Goal: Task Accomplishment & Management: Manage account settings

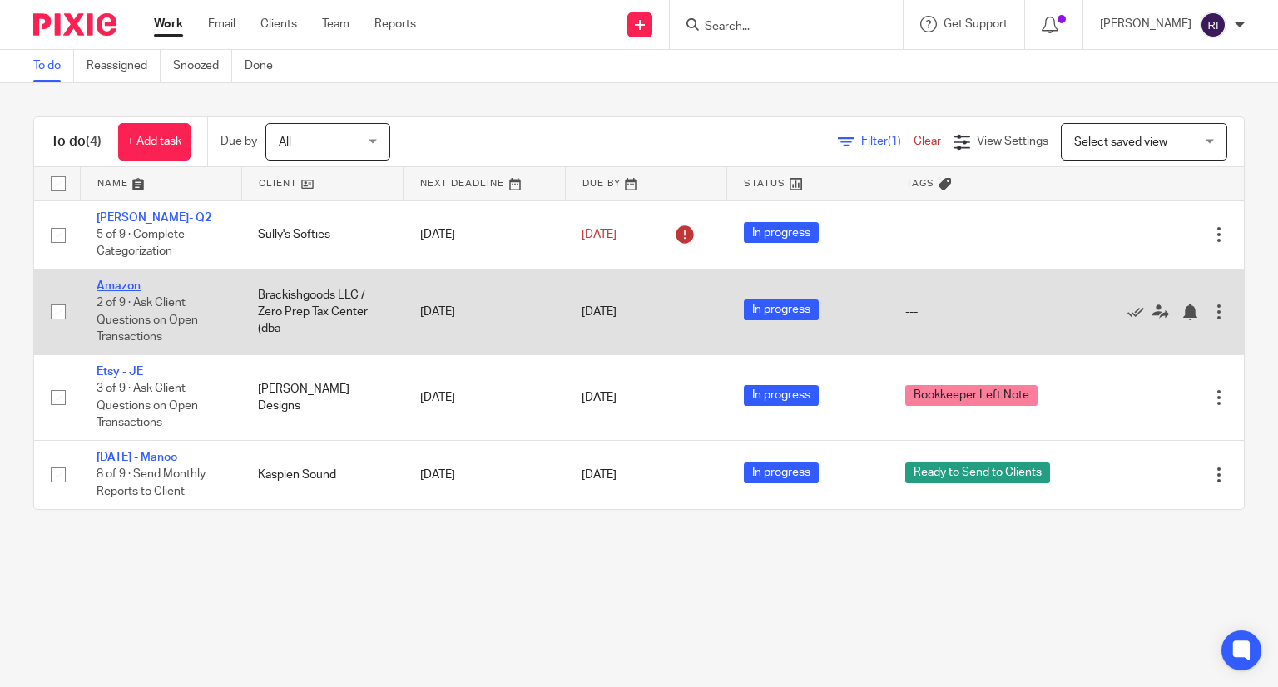
click at [111, 284] on link "Amazon" at bounding box center [118, 286] width 44 height 12
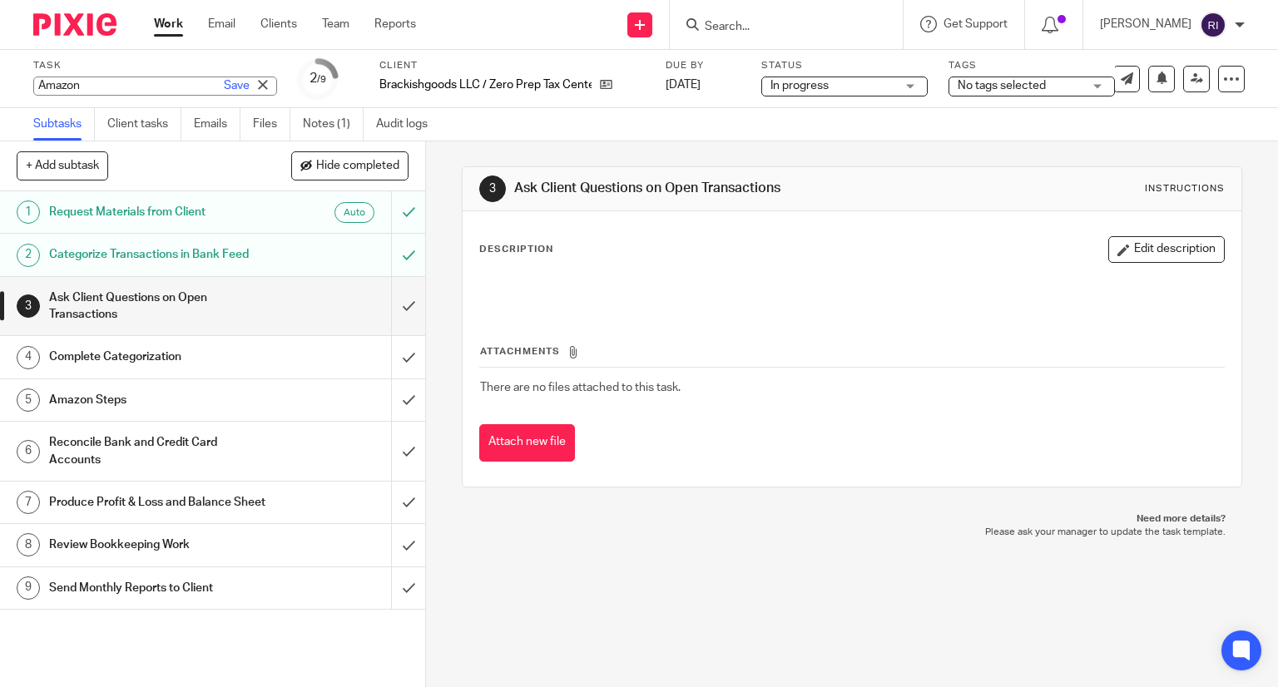
click at [71, 87] on div "Amazon Save Amazon" at bounding box center [155, 86] width 244 height 19
click at [565, 81] on div "Task Amazon Save Amazon 2 /9 Client Brackishgoods LLC / Zero Prep Tax Center (d…" at bounding box center [537, 79] width 1009 height 40
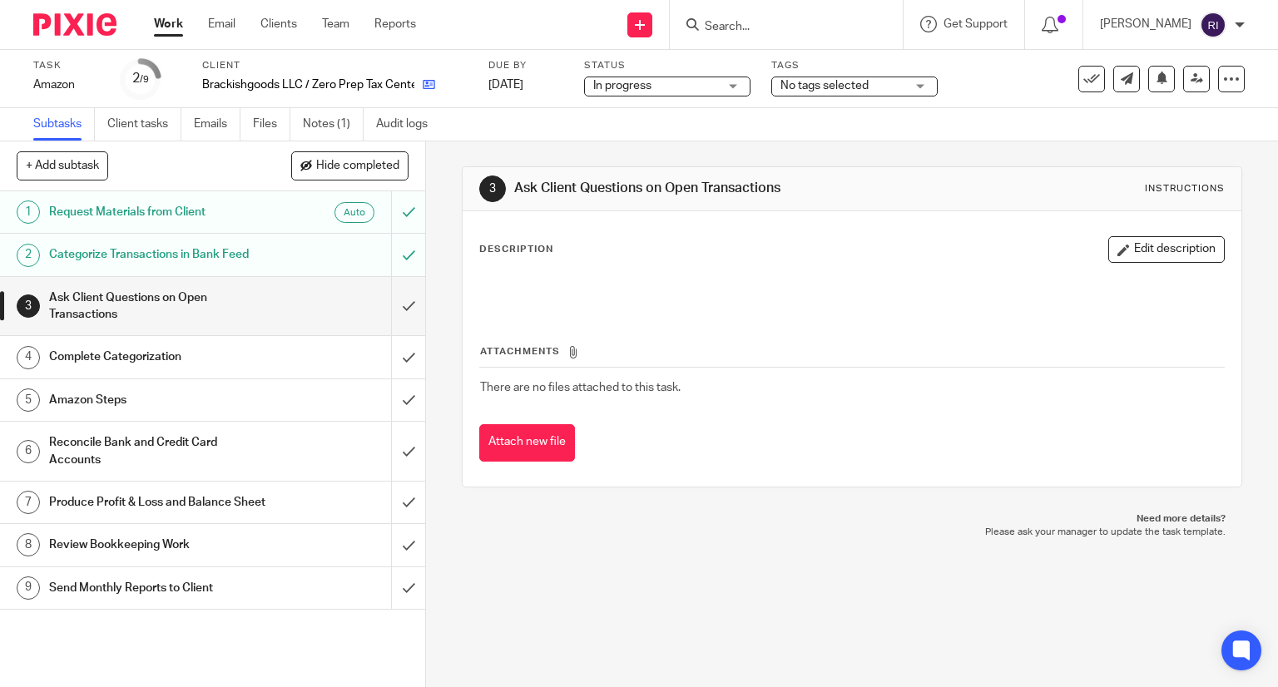
click at [421, 79] on link at bounding box center [424, 85] width 21 height 17
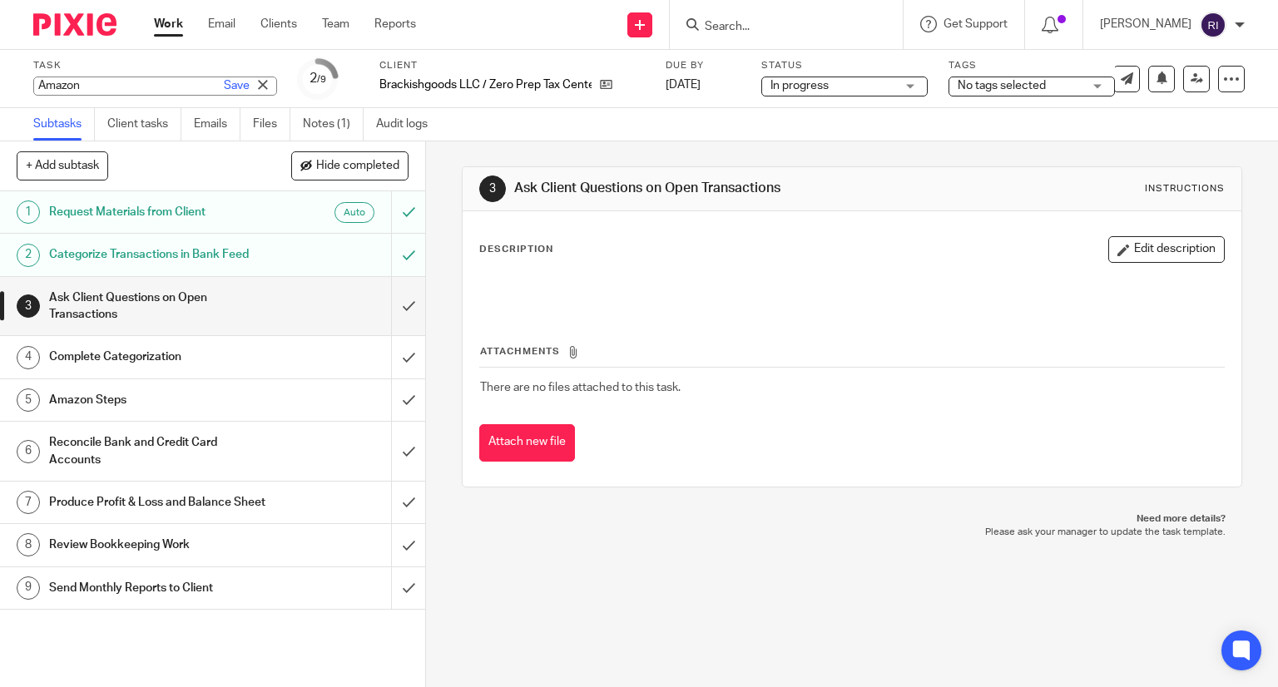
click at [70, 87] on div "Amazon Save Amazon" at bounding box center [155, 86] width 244 height 19
click at [66, 87] on input "[PERSON_NAME] [DATE]" at bounding box center [155, 86] width 244 height 19
type input "[PERSON_NAME] - [DATE]"
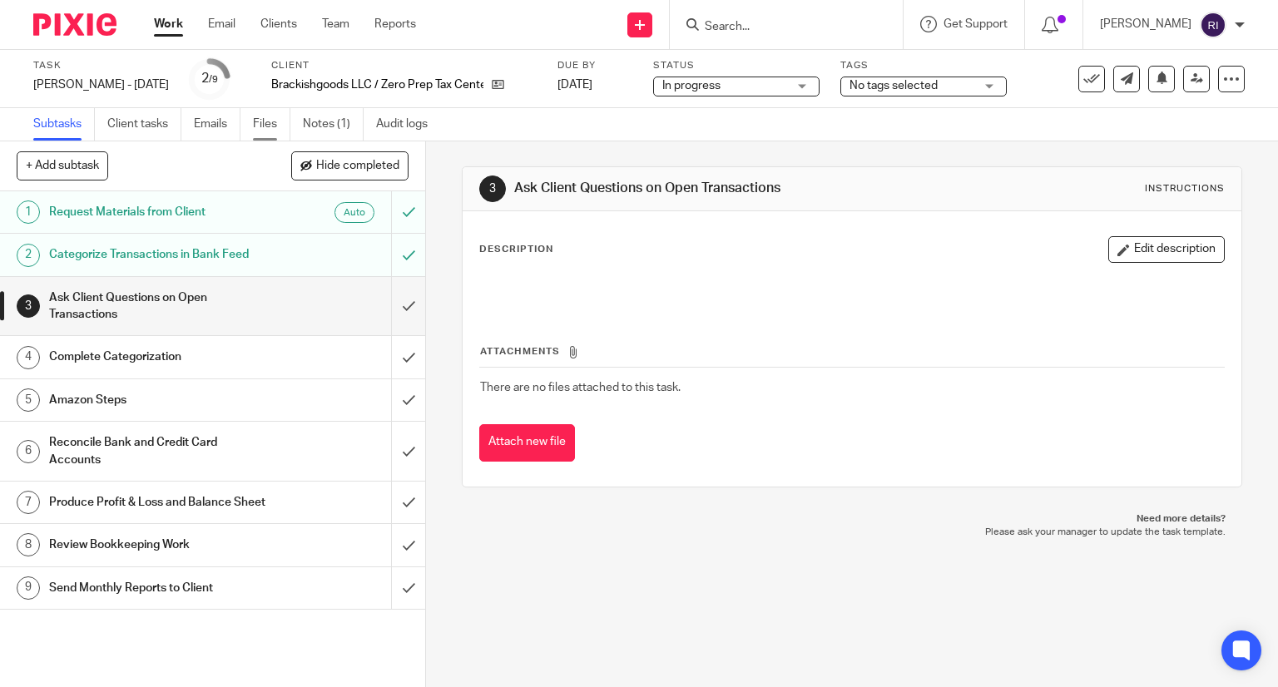
click at [277, 127] on link "Files" at bounding box center [271, 124] width 37 height 32
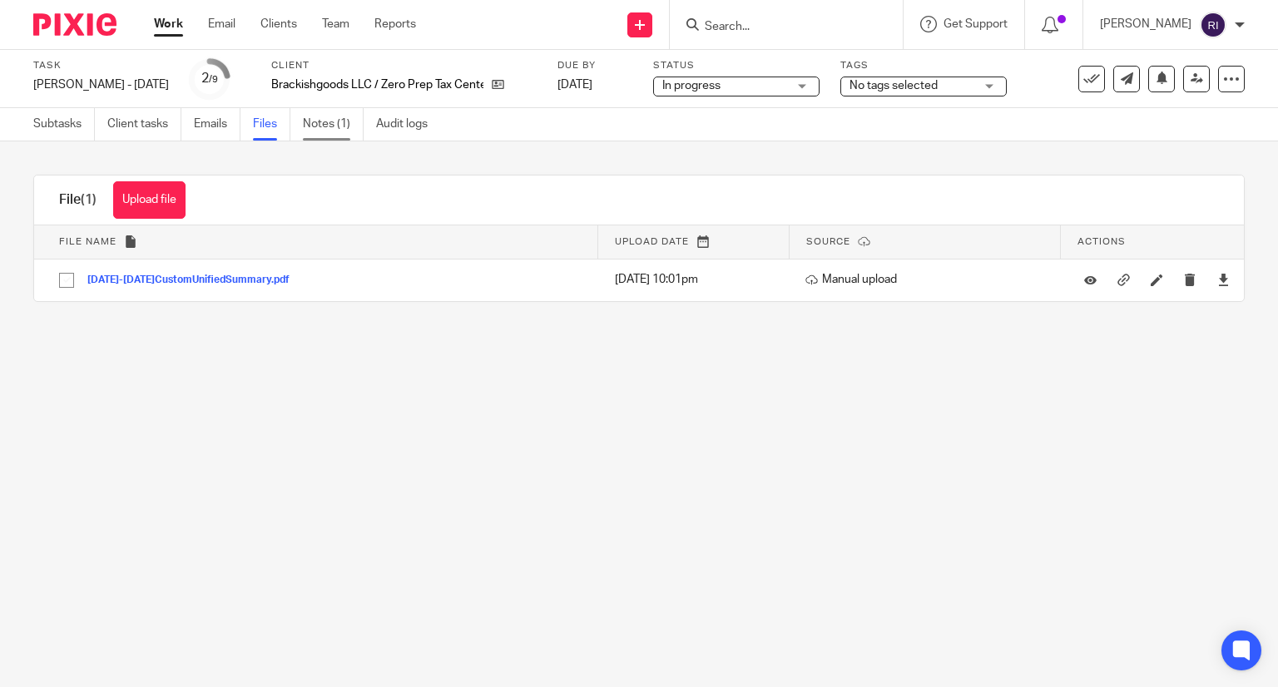
click at [313, 127] on link "Notes (1)" at bounding box center [333, 124] width 61 height 32
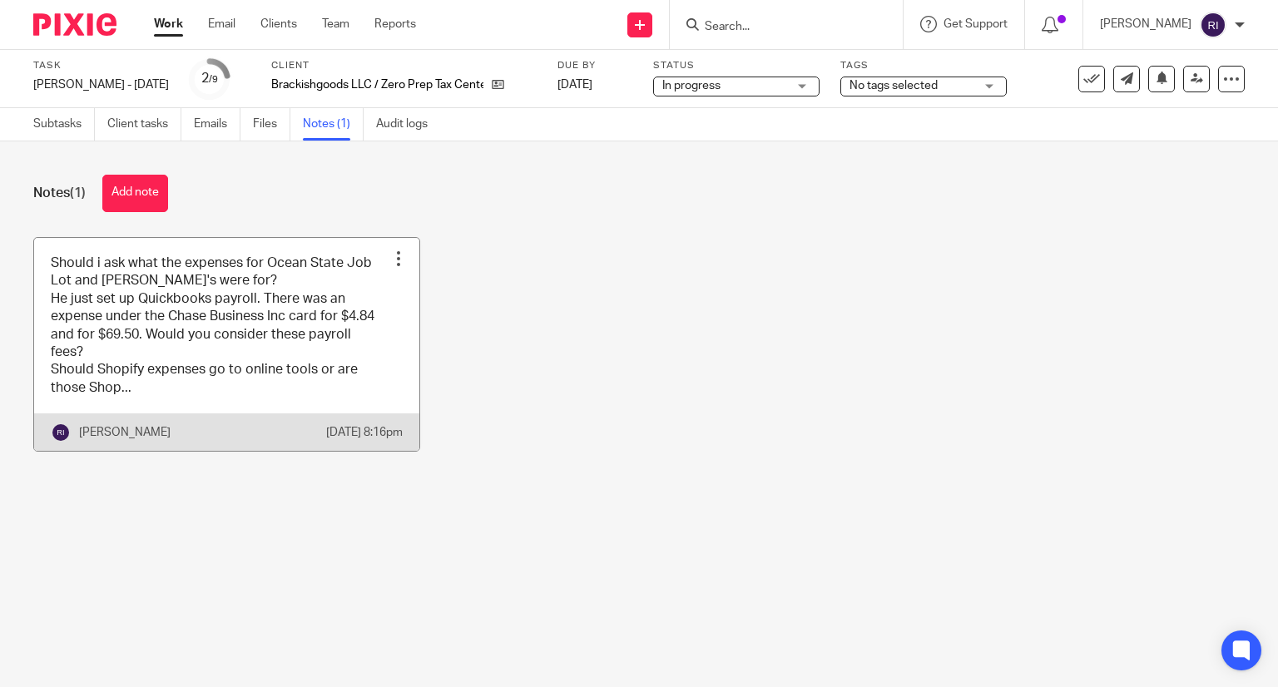
click at [235, 292] on link at bounding box center [226, 345] width 385 height 214
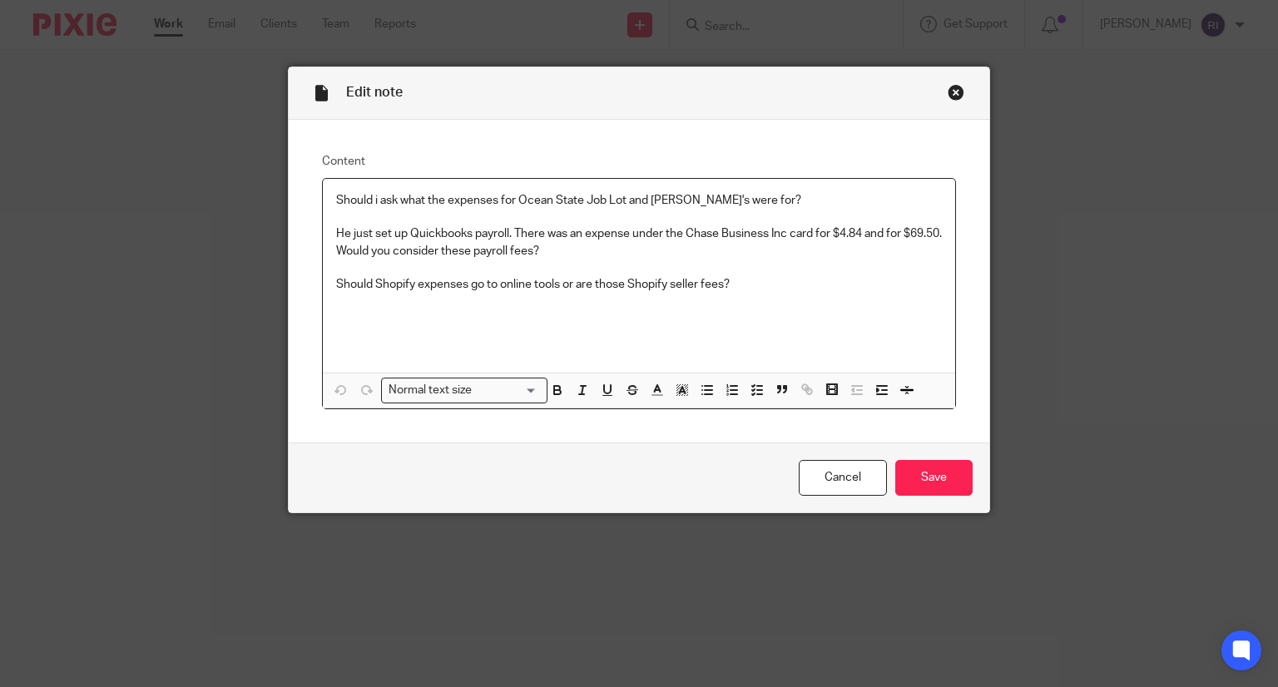
click at [476, 244] on p "He just set up Quickbooks payroll. There was an expense under the Chase Busines…" at bounding box center [639, 242] width 606 height 34
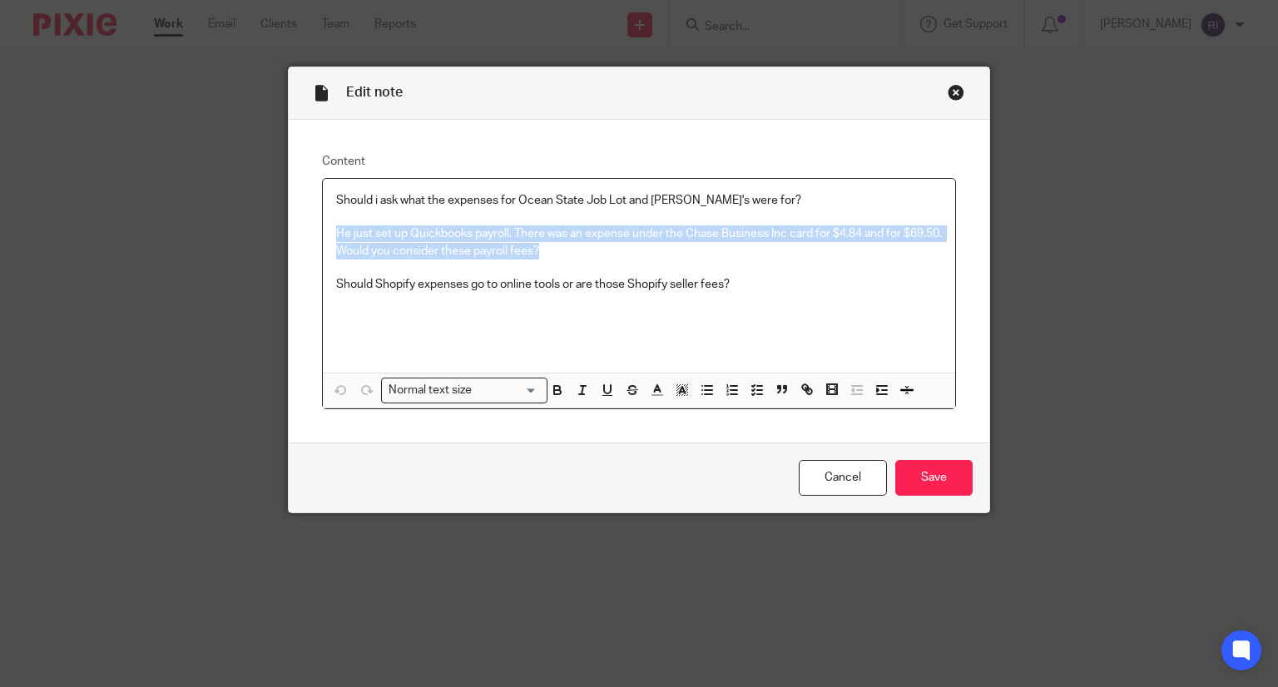
click at [476, 244] on p "He just set up Quickbooks payroll. There was an expense under the Chase Busines…" at bounding box center [639, 242] width 606 height 34
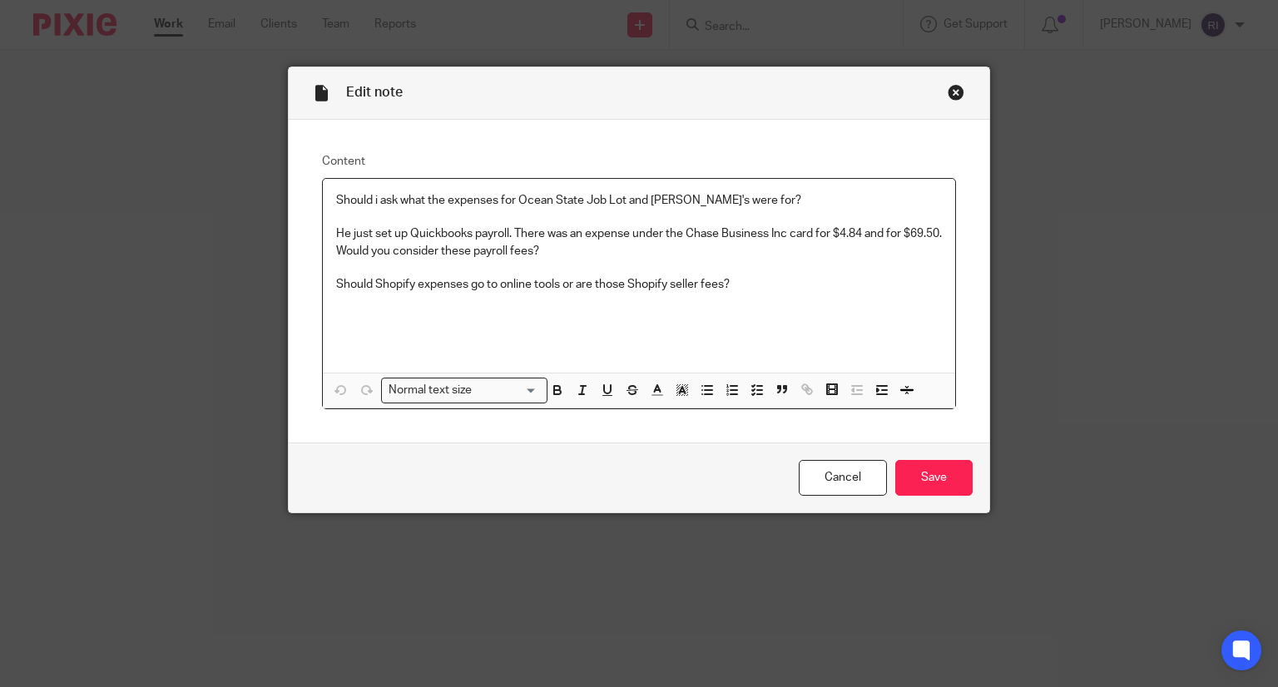
click at [757, 282] on p "Should Shopify expenses go to online tools or are those Shopify seller fees?" at bounding box center [639, 284] width 606 height 17
click at [327, 290] on div "Should i ask what the expenses for Ocean State Job Lot and Ollie's were for? He…" at bounding box center [639, 276] width 633 height 194
click at [328, 235] on div "Should i ask what the expenses for Ocean State Job Lot and Ollie's were for? He…" at bounding box center [639, 276] width 633 height 194
click at [391, 235] on p "Chase Inc card - He just set up Quickbooks payroll. There was an expense under …" at bounding box center [639, 242] width 606 height 34
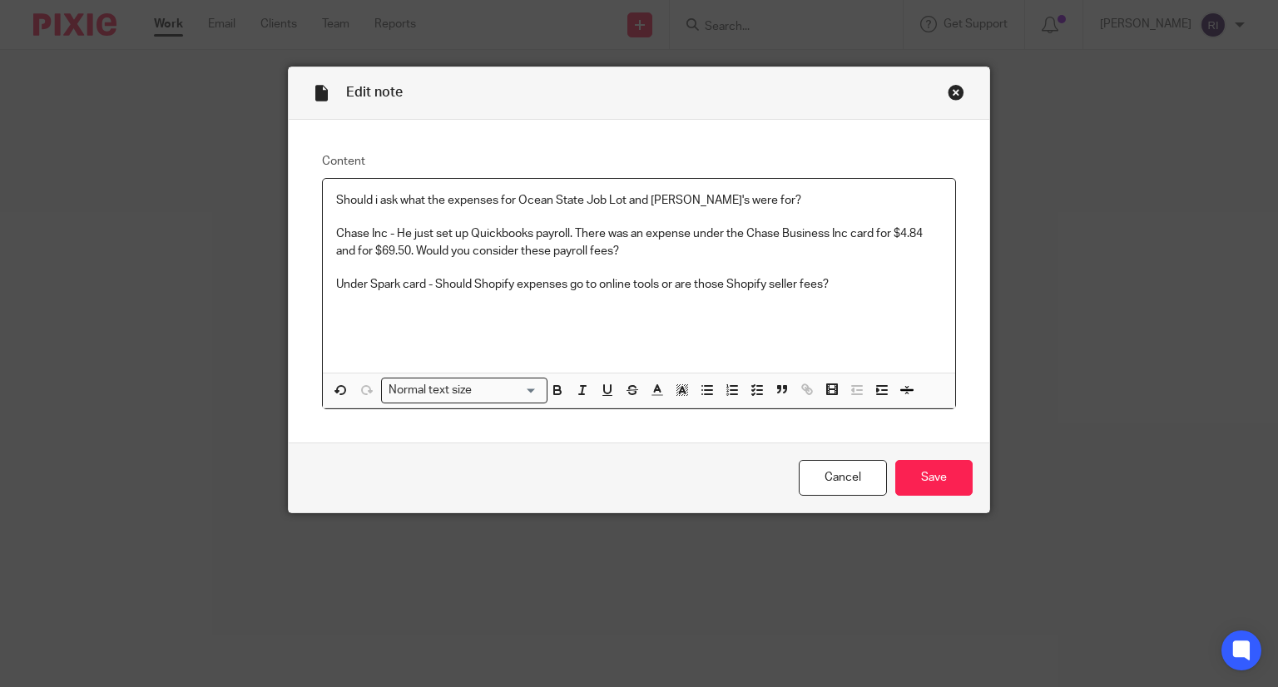
click at [342, 280] on p "Under Spark card - Should Shopify expenses go to online tools or are those Shop…" at bounding box center [639, 284] width 606 height 17
drag, startPoint x: 687, startPoint y: 231, endPoint x: 872, endPoint y: 227, distance: 184.7
click at [872, 227] on p "Chase Inc - He just set up Quickbooks payroll. There was an expense under the C…" at bounding box center [639, 242] width 606 height 34
click at [588, 253] on p "Chase Inc - He just set up Quickbooks payroll. There was an expense for $4.84 a…" at bounding box center [639, 242] width 606 height 34
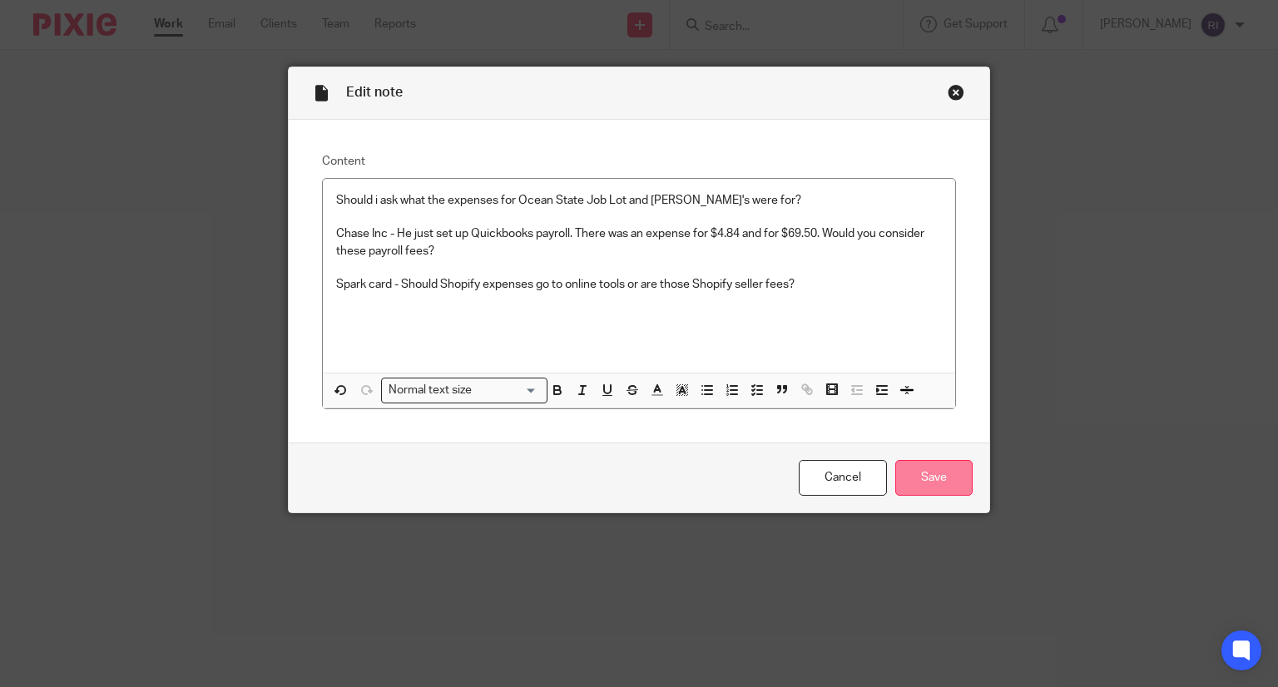
click at [943, 480] on input "Save" at bounding box center [933, 478] width 77 height 36
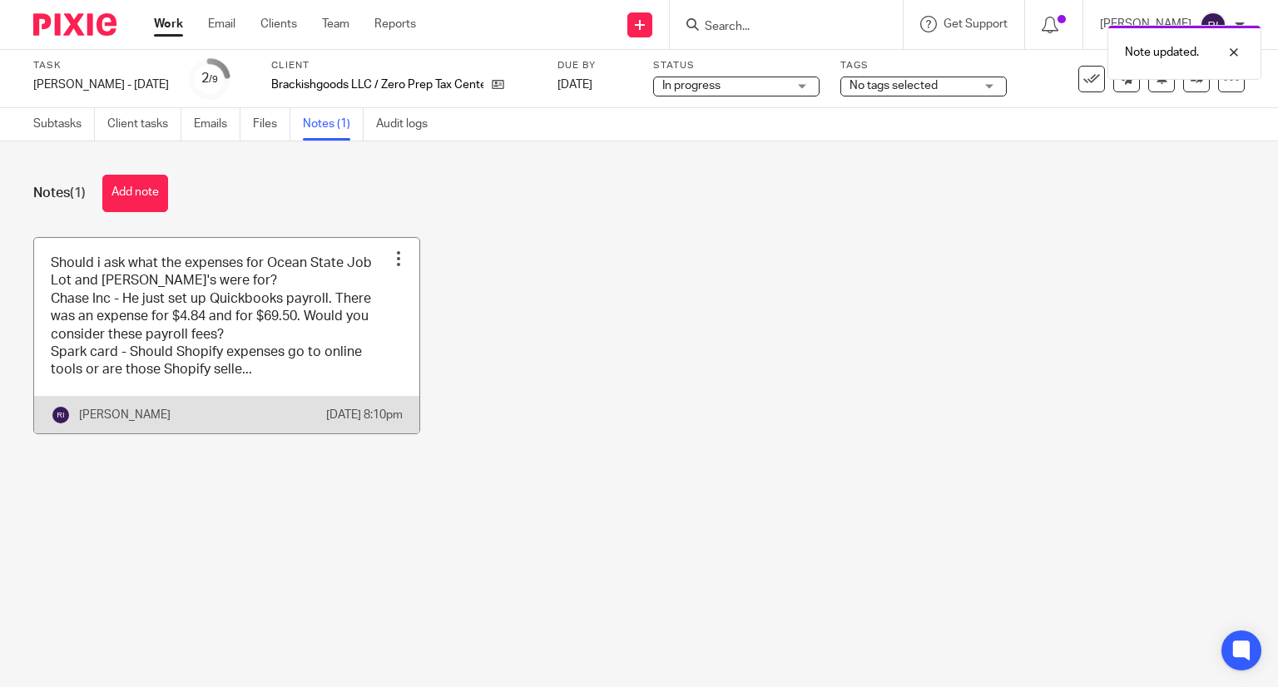
click at [121, 284] on link at bounding box center [226, 335] width 385 height 195
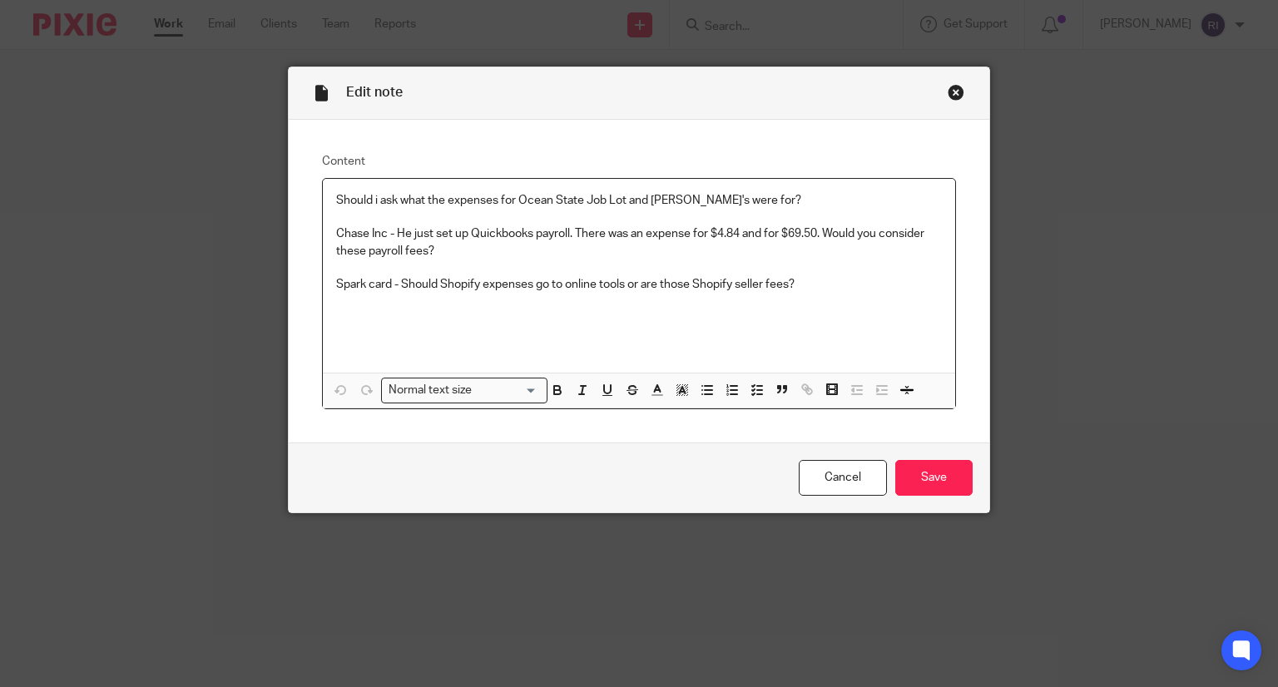
click at [492, 200] on p "Should i ask what the expenses for Ocean State Job Lot and [PERSON_NAME]'s were…" at bounding box center [639, 200] width 606 height 17
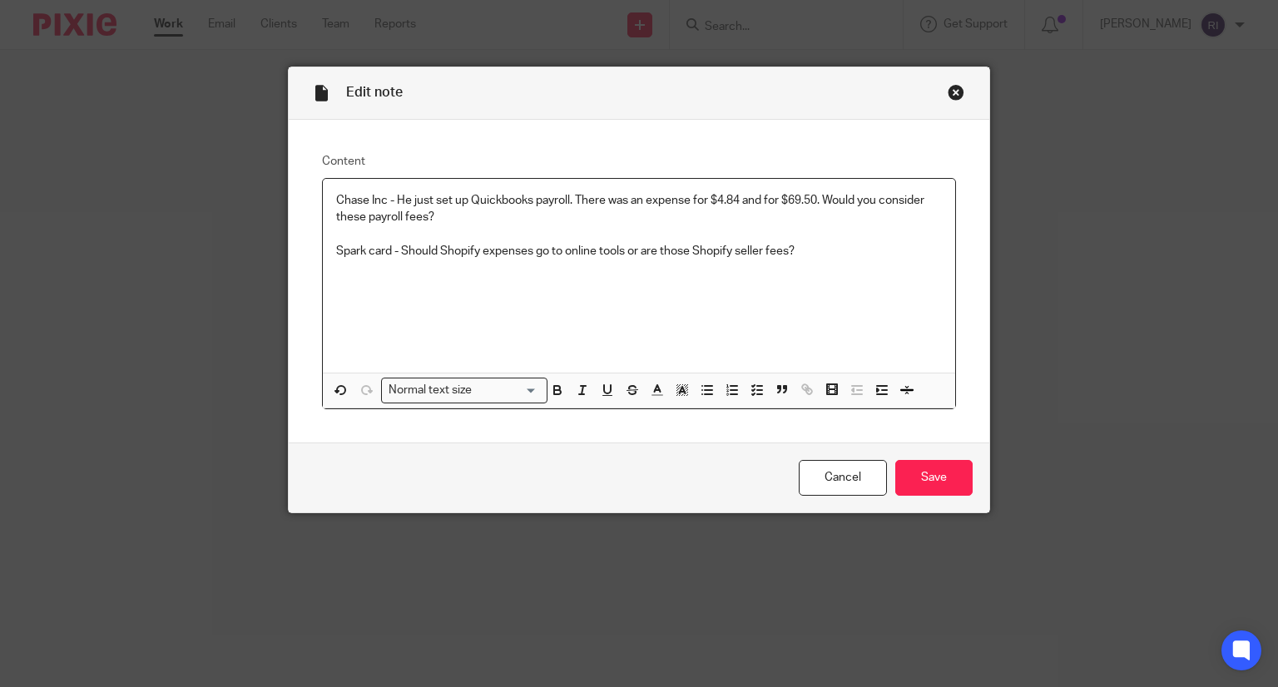
click at [599, 246] on p "Spark card - Should Shopify expenses go to online tools or are those Shopify se…" at bounding box center [639, 251] width 606 height 17
click at [893, 299] on div "Chase Inc - He just set up Quickbooks payroll. There was an expense for $4.84 a…" at bounding box center [639, 276] width 633 height 194
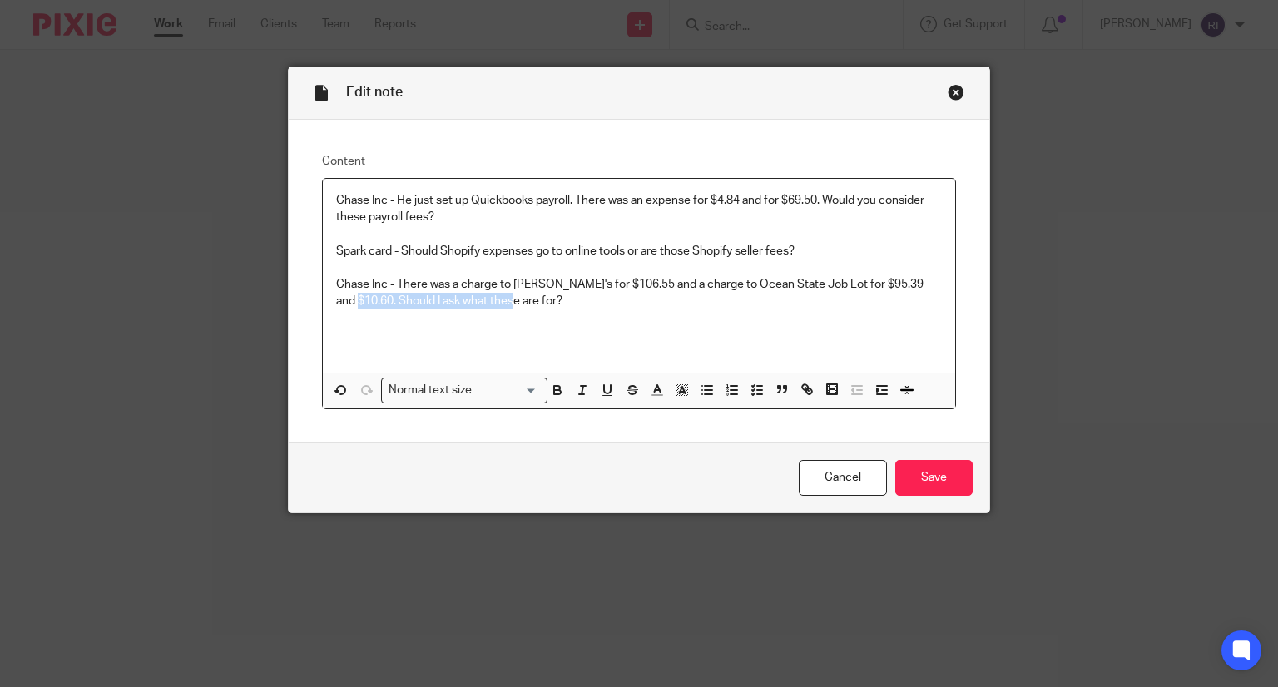
drag, startPoint x: 482, startPoint y: 314, endPoint x: 319, endPoint y: 359, distance: 169.7
click at [323, 359] on div "Chase Inc - He just set up Quickbooks payroll. There was an expense for $4.84 a…" at bounding box center [639, 276] width 633 height 194
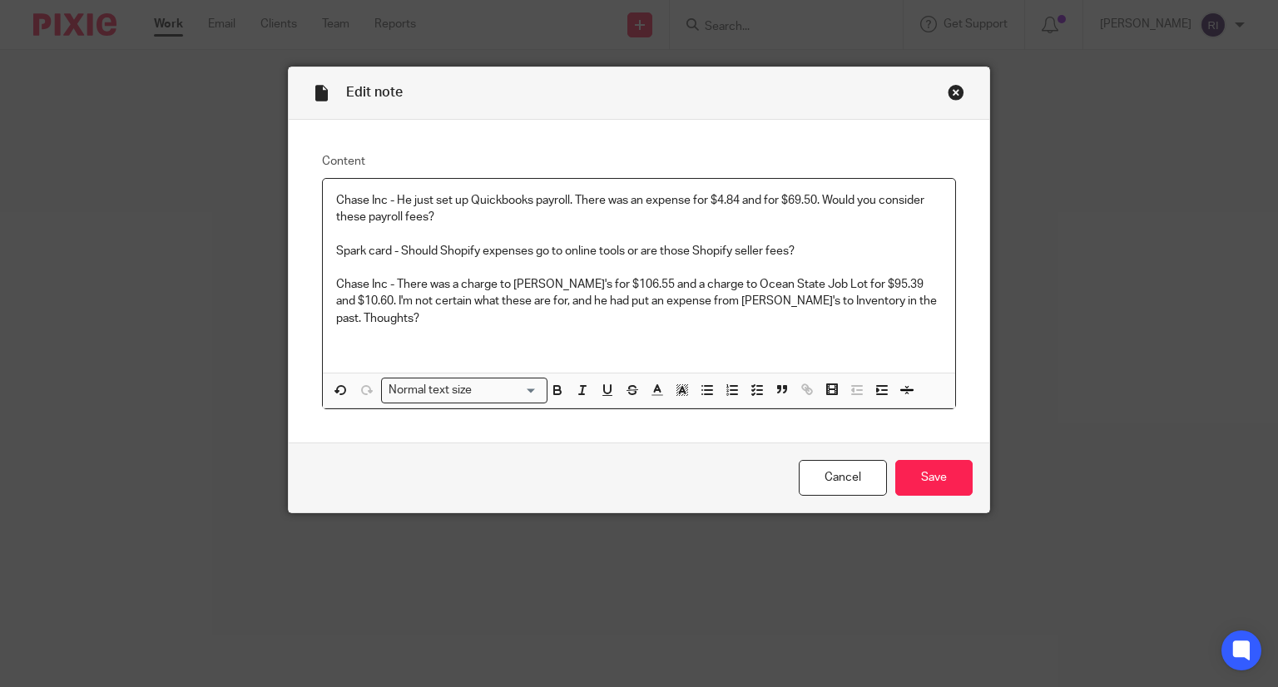
click at [670, 280] on p "Chase Inc - There was a charge to [PERSON_NAME]'s for $106.55 and a charge to O…" at bounding box center [639, 301] width 606 height 51
click at [765, 341] on div "Chase Inc - He just set up Quickbooks payroll. There was an expense for $4.84 a…" at bounding box center [639, 276] width 633 height 194
click at [879, 327] on div "Chase Inc - He just set up Quickbooks payroll. There was an expense for $4.84 a…" at bounding box center [639, 276] width 633 height 194
click at [791, 305] on p "Chase Inc - There was a charge to Ollie's for $106.55 and to Ocean State Job Lo…" at bounding box center [639, 301] width 606 height 51
click at [927, 468] on input "Save" at bounding box center [933, 478] width 77 height 36
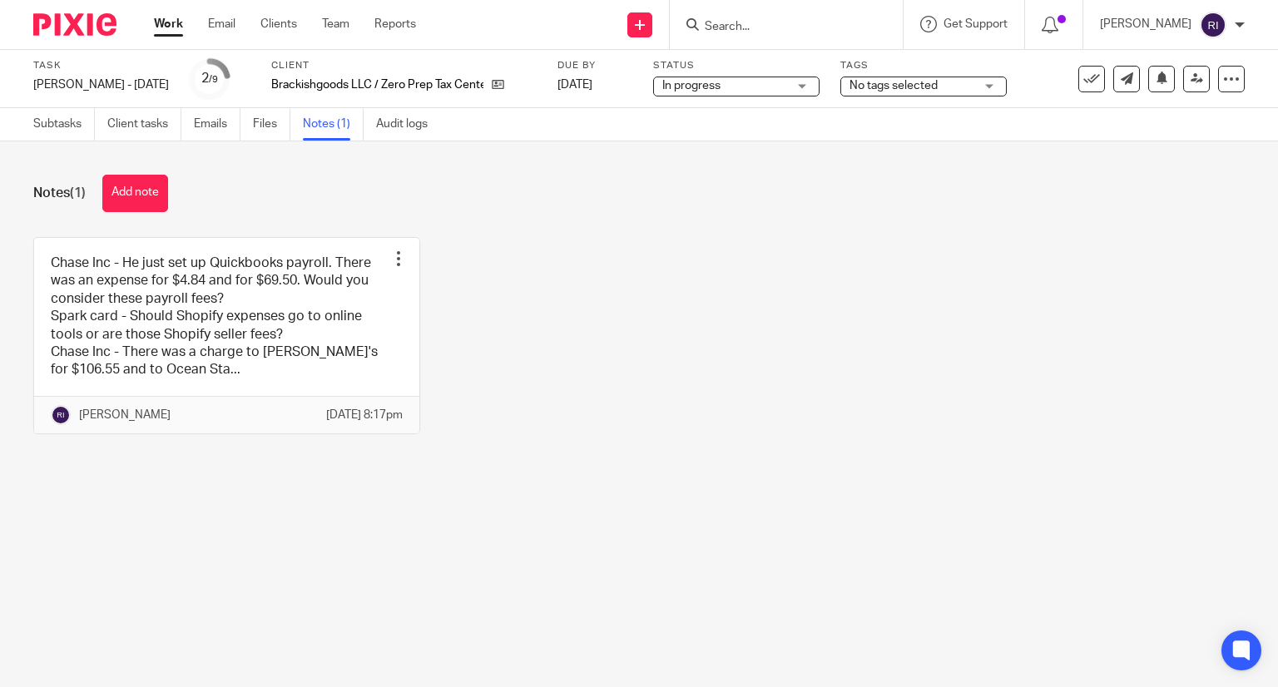
click at [459, 229] on div "Notes (1) Add note Chase Inc - He just set up Quickbooks payroll. There was an …" at bounding box center [639, 316] width 1278 height 351
click at [864, 87] on span "No tags selected" at bounding box center [893, 86] width 88 height 12
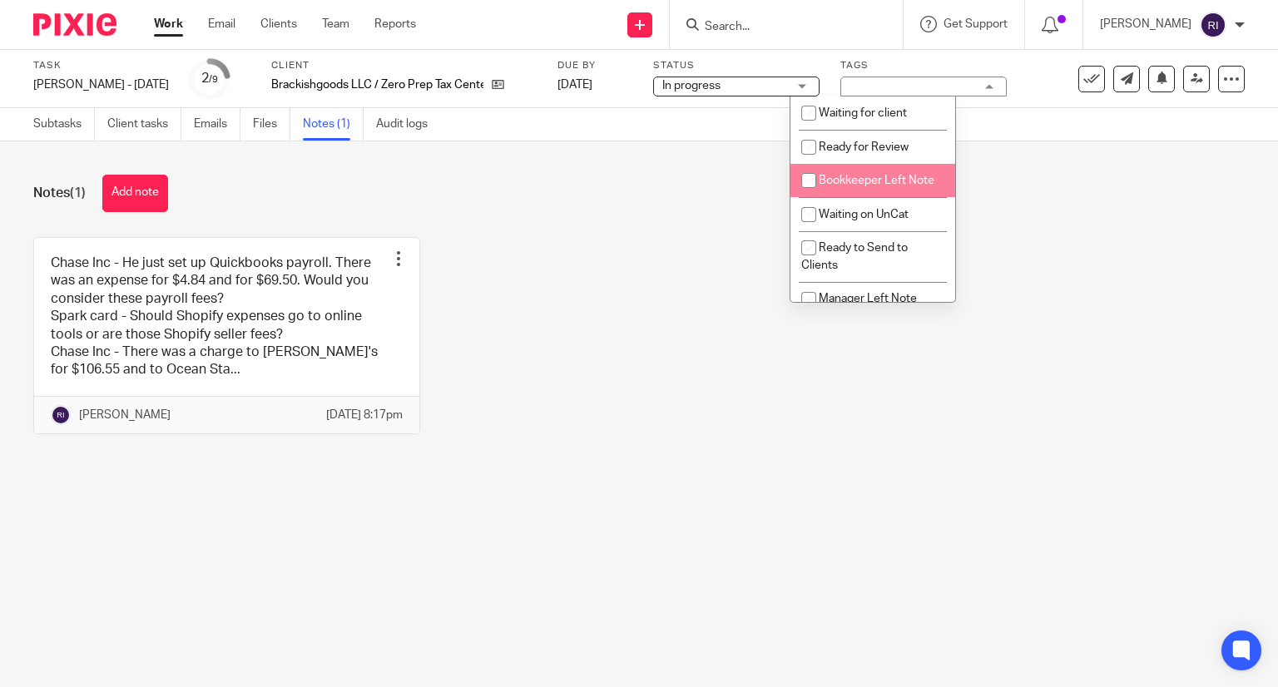
click at [807, 186] on input "checkbox" at bounding box center [809, 181] width 32 height 32
checkbox input "true"
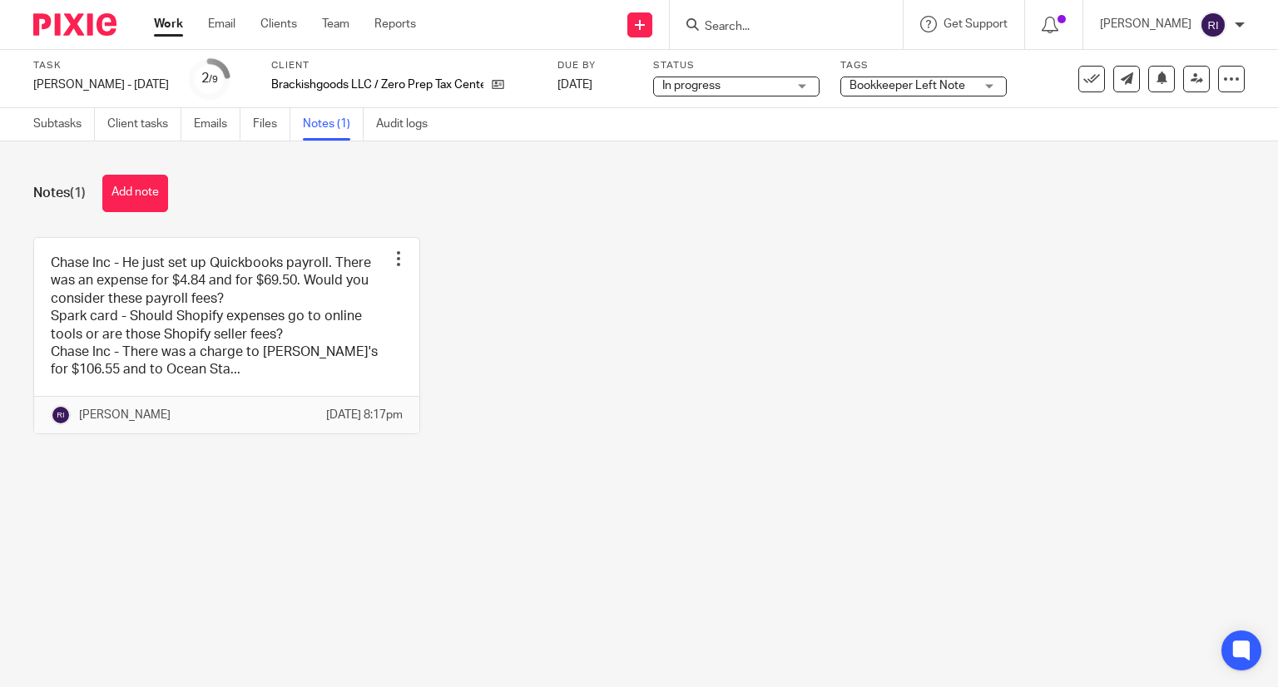
click at [665, 225] on div "Notes (1) Add note Chase Inc - He just set up Quickbooks payroll. There was an …" at bounding box center [639, 316] width 1278 height 351
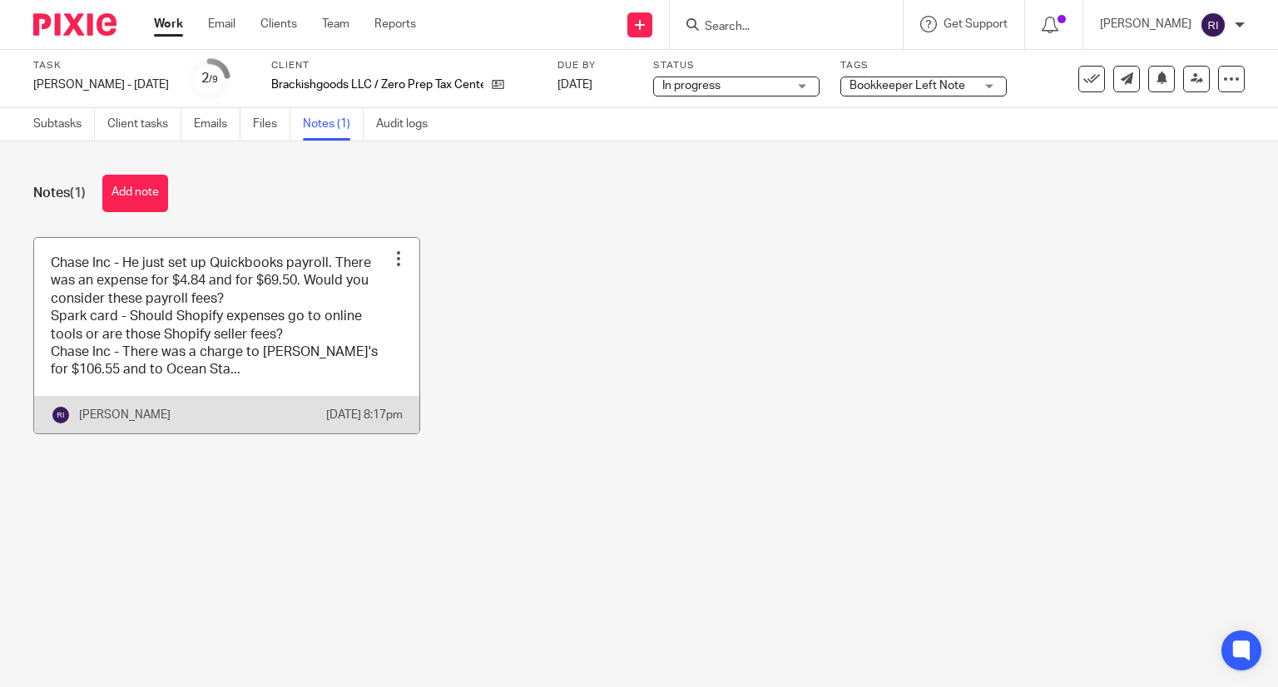
click at [354, 345] on link at bounding box center [226, 335] width 385 height 195
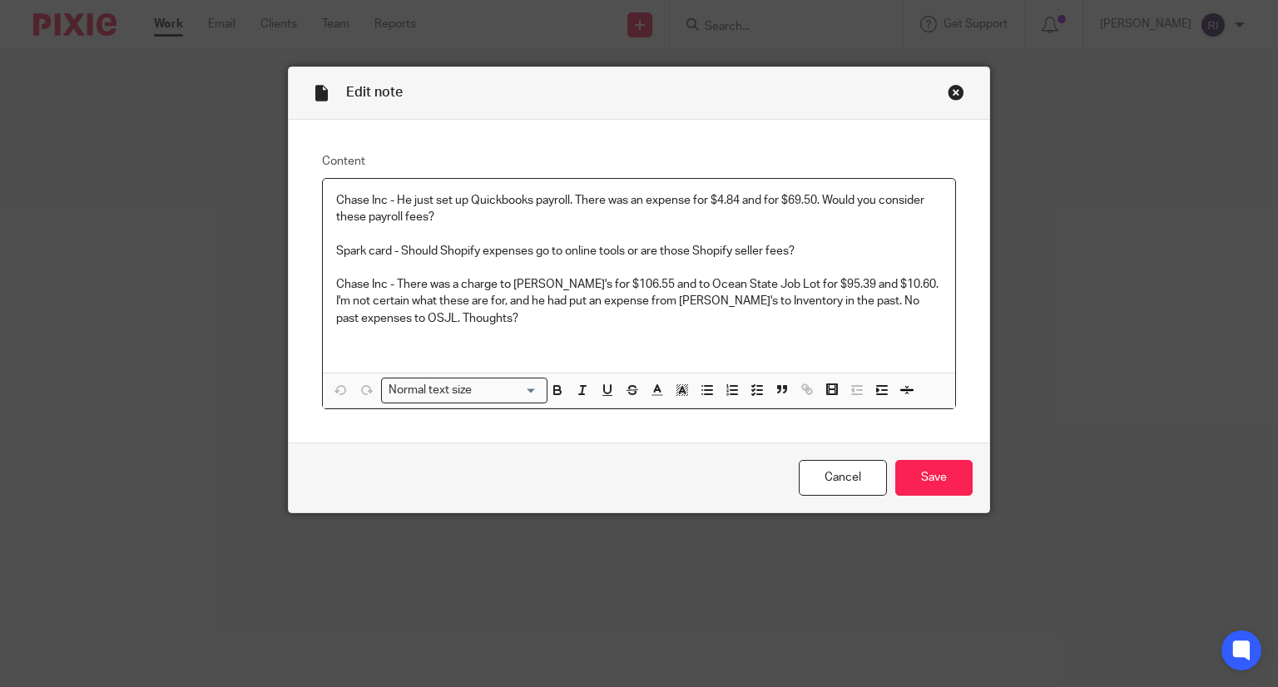
click at [808, 243] on p "Spark card - Should Shopify expenses go to online tools or are those Shopify se…" at bounding box center [639, 251] width 606 height 17
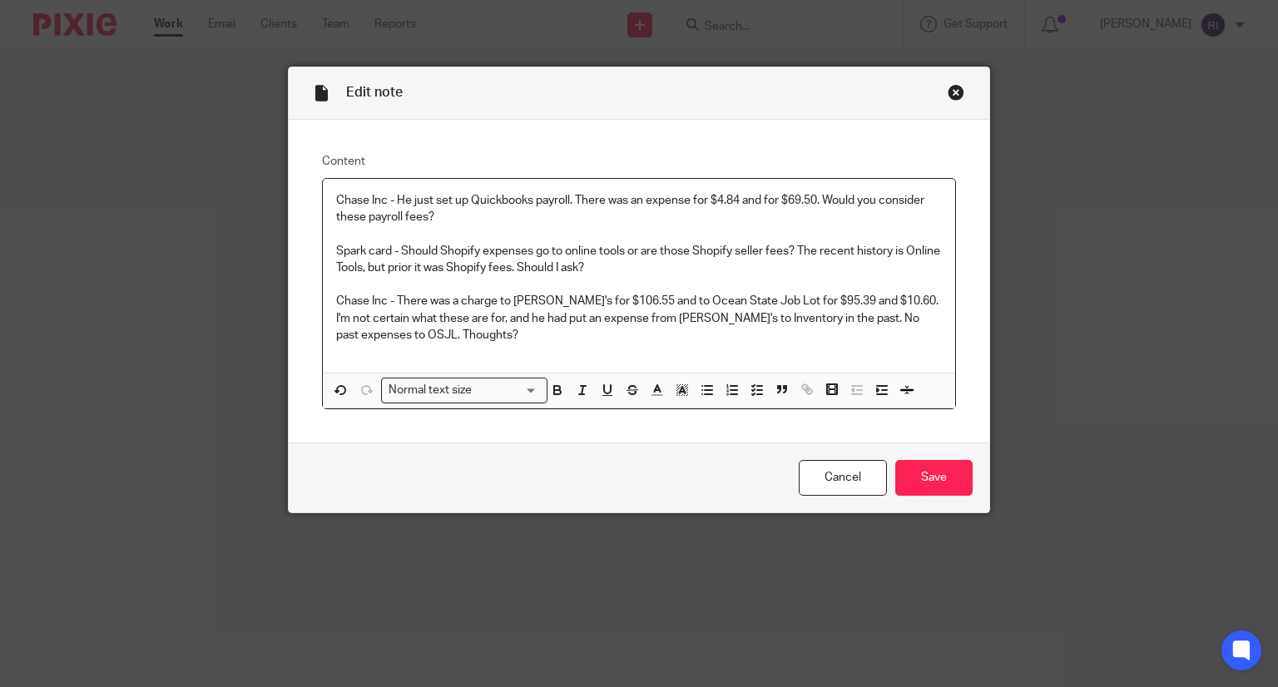
click at [395, 250] on p "Spark card - Should Shopify expenses go to online tools or are those Shopify se…" at bounding box center [639, 260] width 606 height 34
click at [721, 247] on p "Spark card - There are two expenses of $40.17 in Aug and two in Sep. Should Sho…" at bounding box center [639, 260] width 606 height 34
click at [688, 250] on p "Spark card - There are two expenses of $40.17 in Aug and two in Sep. Do Shopify…" at bounding box center [639, 260] width 606 height 34
click at [772, 247] on p "Spark card - There are two expenses of $40.17 in Aug and two in Sep from Shopif…" at bounding box center [639, 260] width 606 height 34
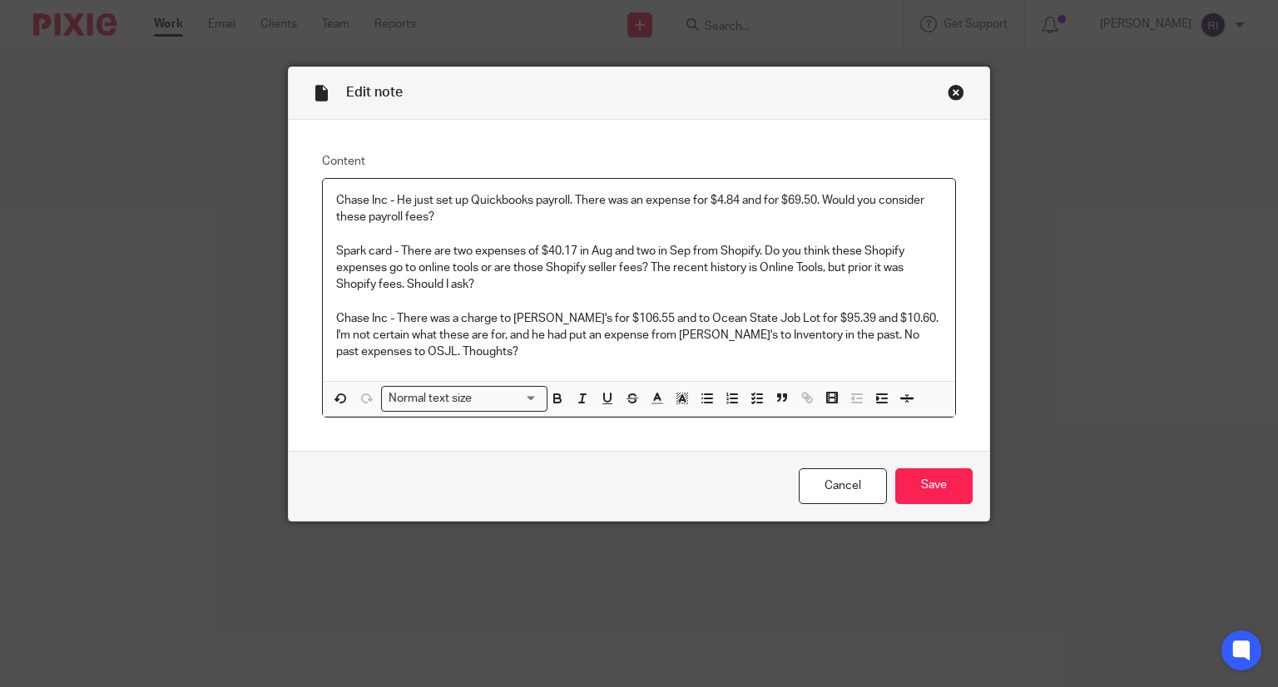
click at [374, 262] on p "Spark card - There are two expenses of $40.17 in Aug and two in Sep from Shopif…" at bounding box center [639, 268] width 606 height 51
click at [512, 262] on p "Spark card - There are two expenses of $40.17 in Aug and two in Sep from Shopif…" at bounding box center [639, 268] width 606 height 51
click at [460, 260] on p "Spark card - There are two expenses of $40.17 in Aug and two in Sep from Shopif…" at bounding box center [639, 268] width 606 height 51
click at [499, 293] on p at bounding box center [639, 301] width 606 height 17
click at [936, 480] on input "Save" at bounding box center [933, 486] width 77 height 36
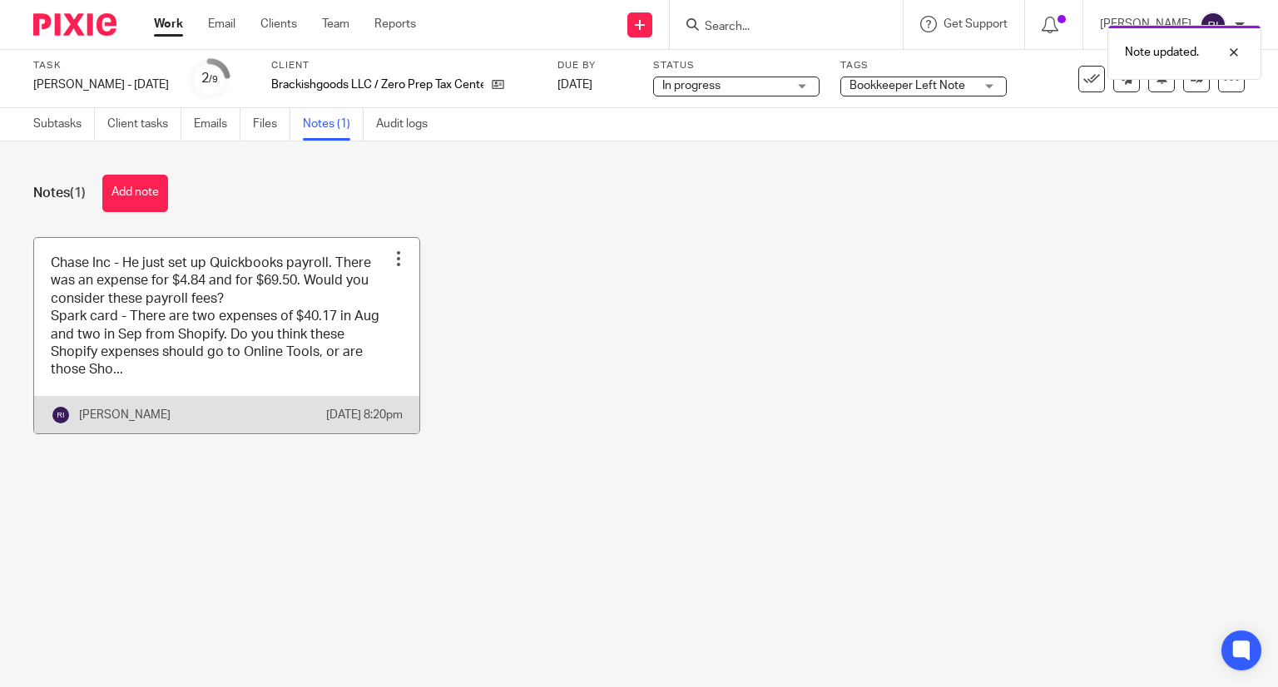
click at [342, 350] on link at bounding box center [226, 335] width 385 height 195
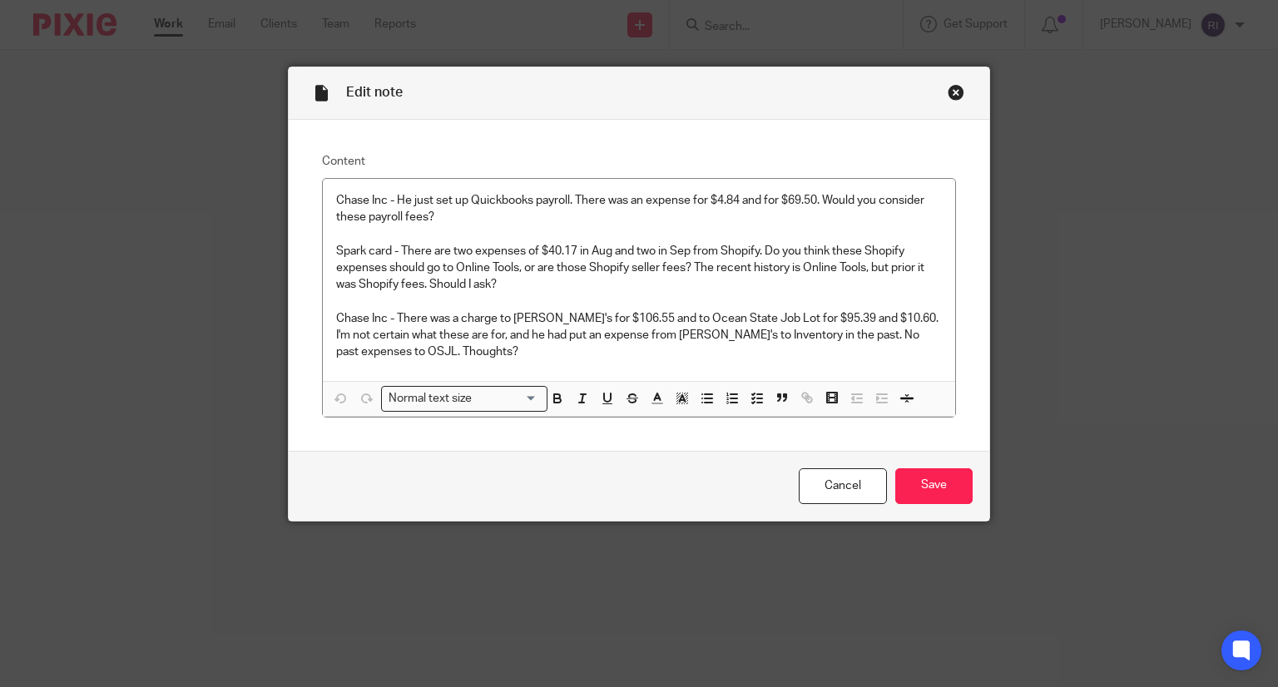
click at [954, 90] on div "Close this dialog window" at bounding box center [956, 92] width 17 height 17
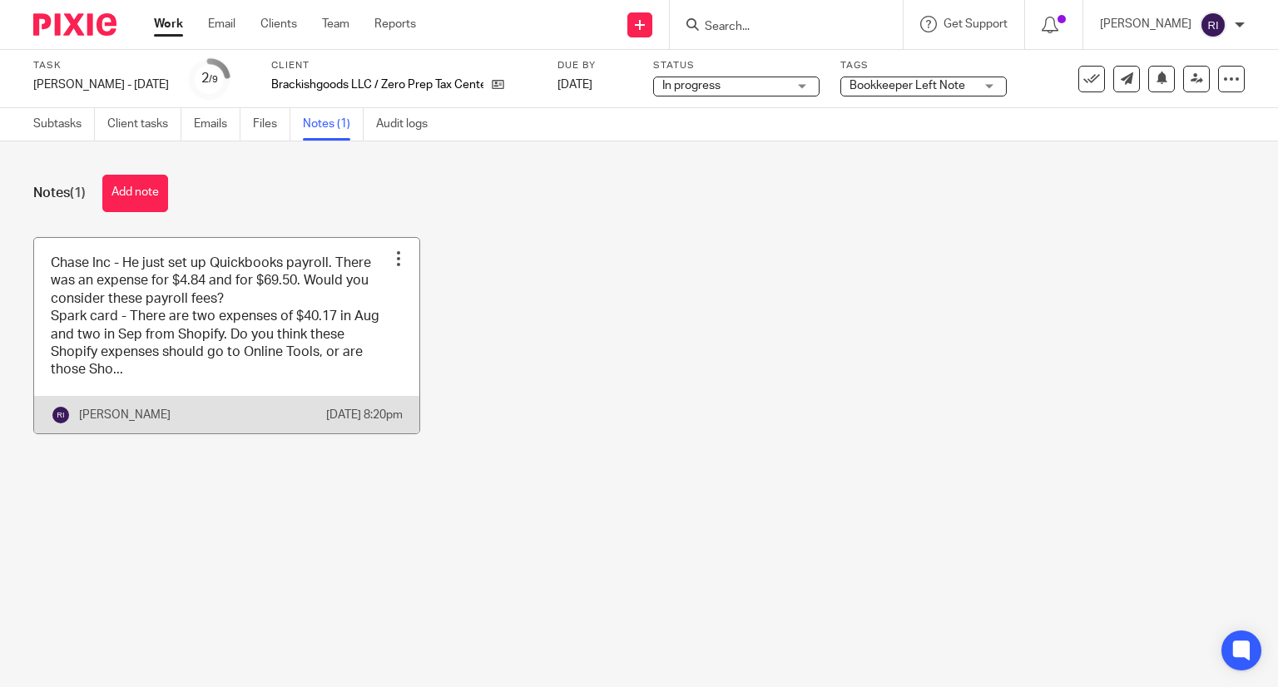
click at [314, 339] on link at bounding box center [226, 335] width 385 height 195
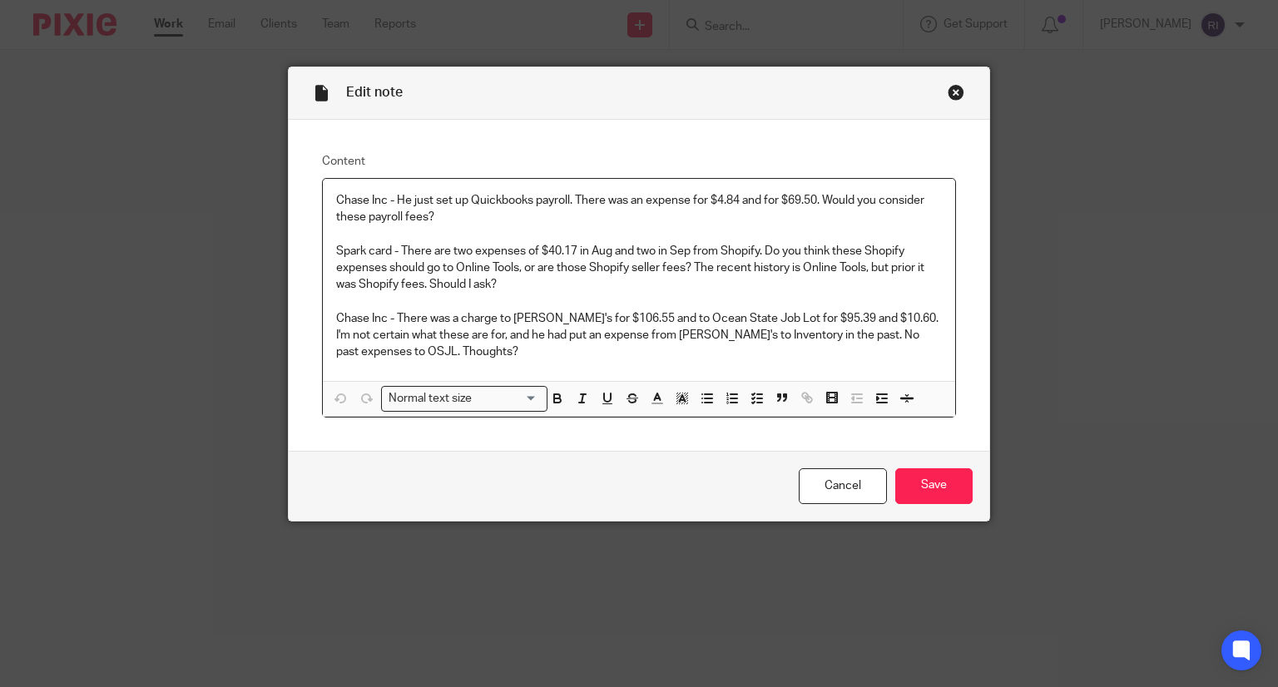
click at [471, 346] on p "Chase Inc - There was a charge to Ollie's for $106.55 and to Ocean State Job Lo…" at bounding box center [639, 335] width 606 height 51
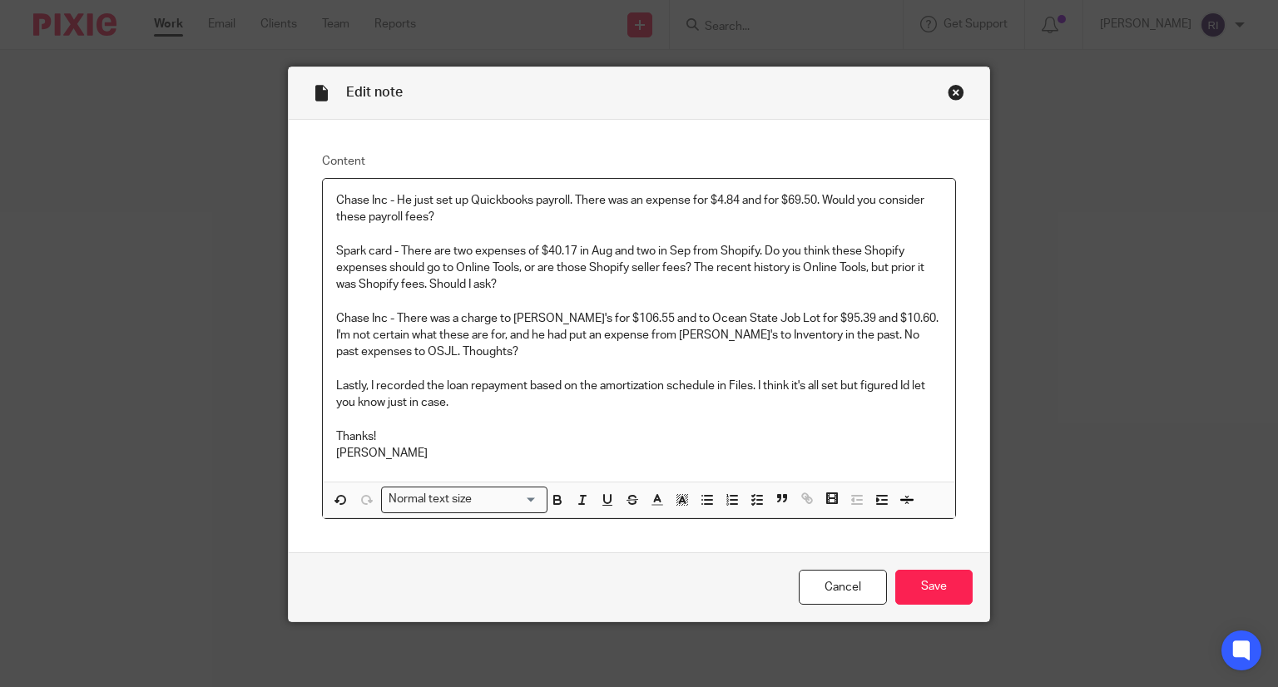
click at [336, 197] on p "Chase Inc - He just set up Quickbooks payroll. There was an expense for $4.84 a…" at bounding box center [639, 209] width 606 height 34
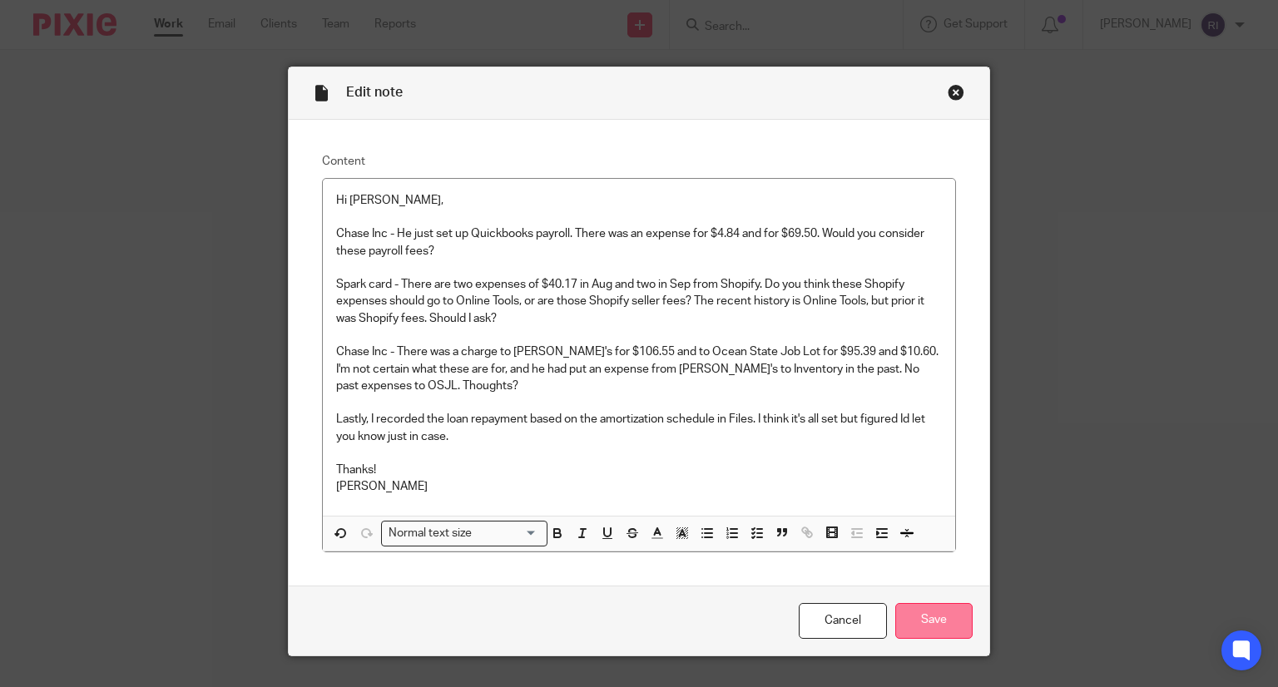
click at [949, 612] on input "Save" at bounding box center [933, 621] width 77 height 36
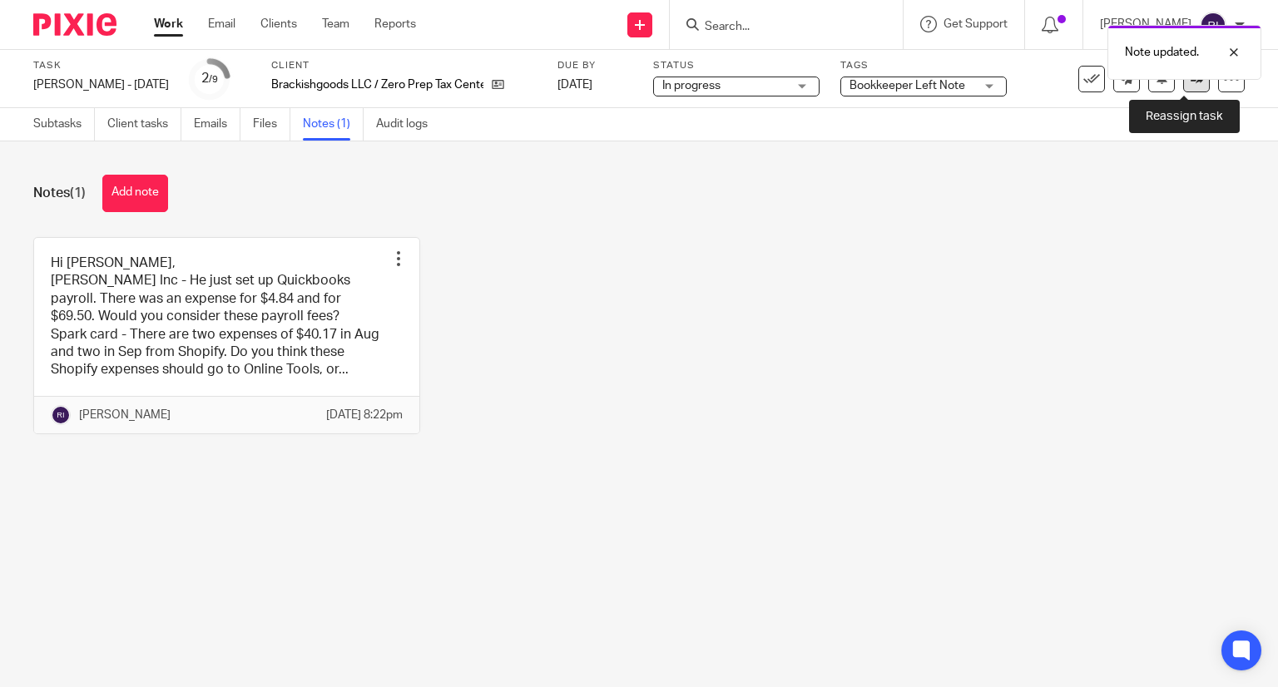
click at [1191, 85] on link at bounding box center [1196, 79] width 27 height 27
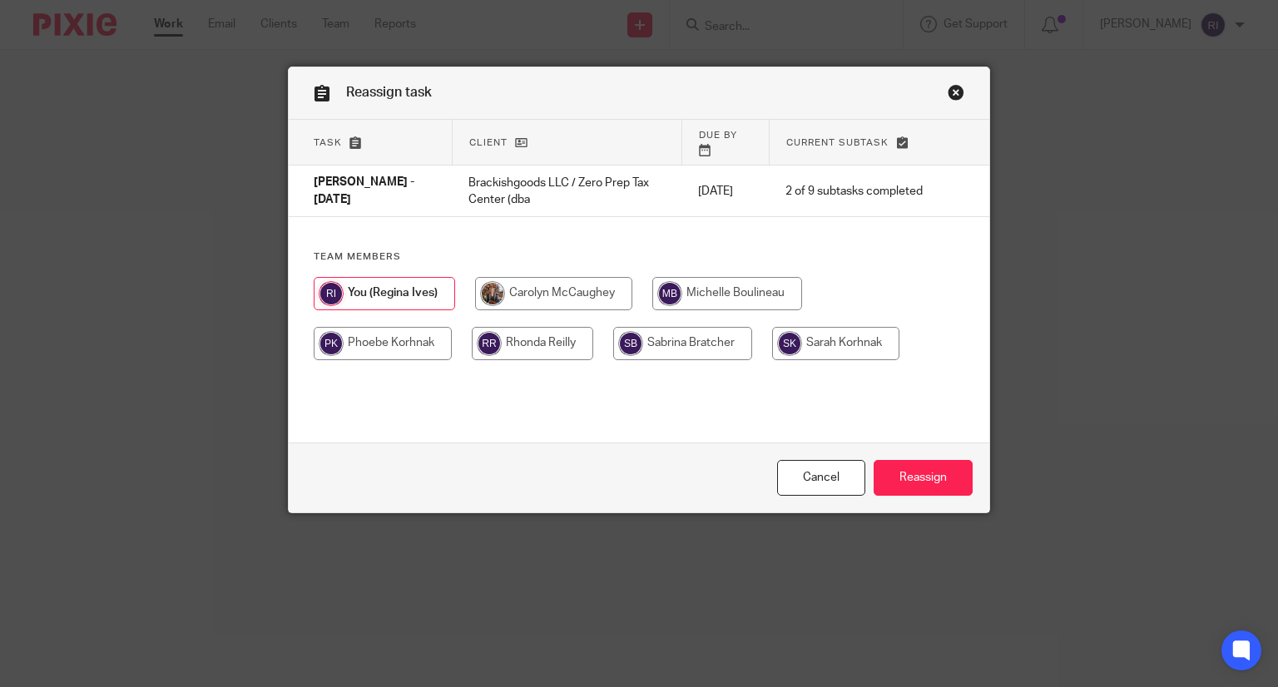
click at [732, 287] on input "radio" at bounding box center [727, 293] width 150 height 33
radio input "true"
click at [906, 477] on input "Reassign" at bounding box center [922, 478] width 99 height 36
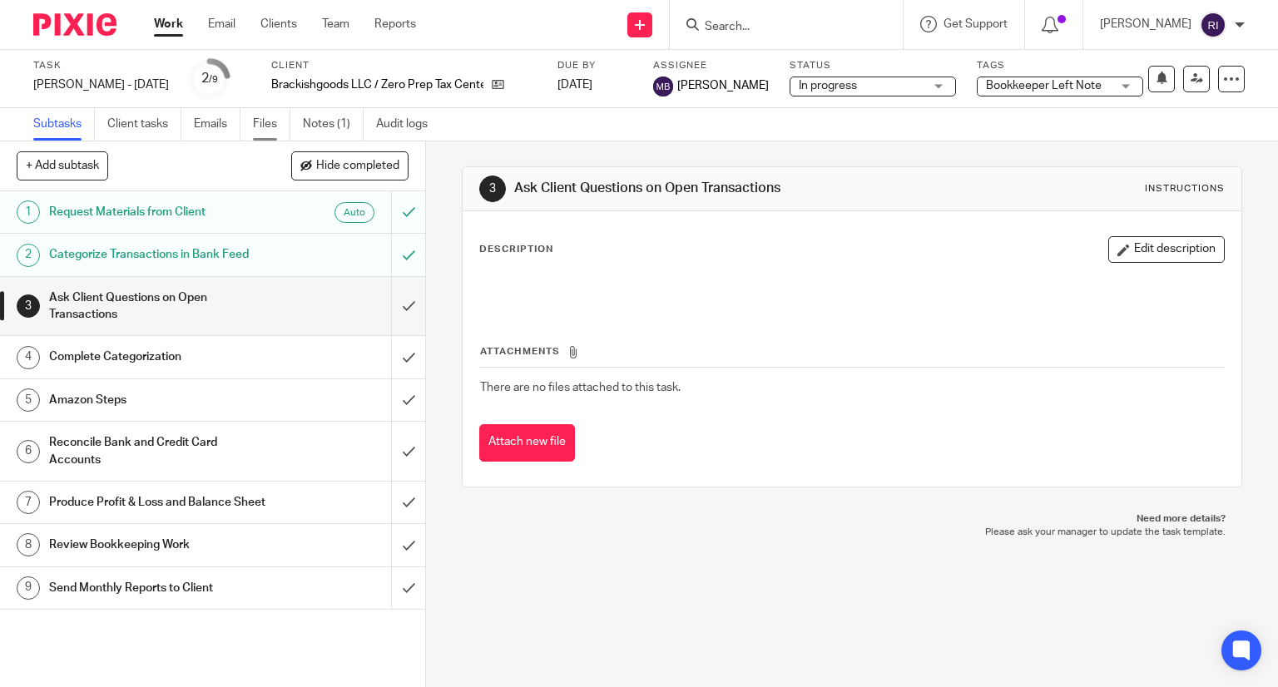
click at [276, 111] on link "Files" at bounding box center [271, 124] width 37 height 32
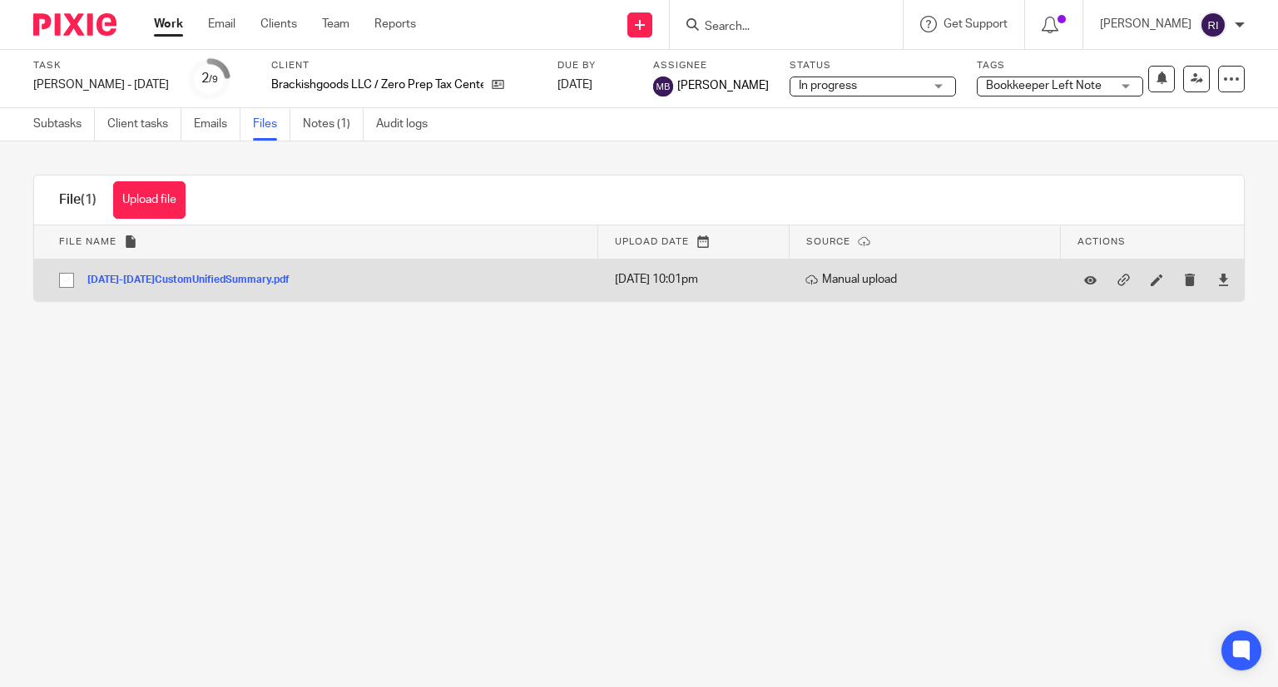
click at [250, 283] on button "2025Aug1-2025Aug31CustomUnifiedSummary.pdf" at bounding box center [194, 281] width 215 height 12
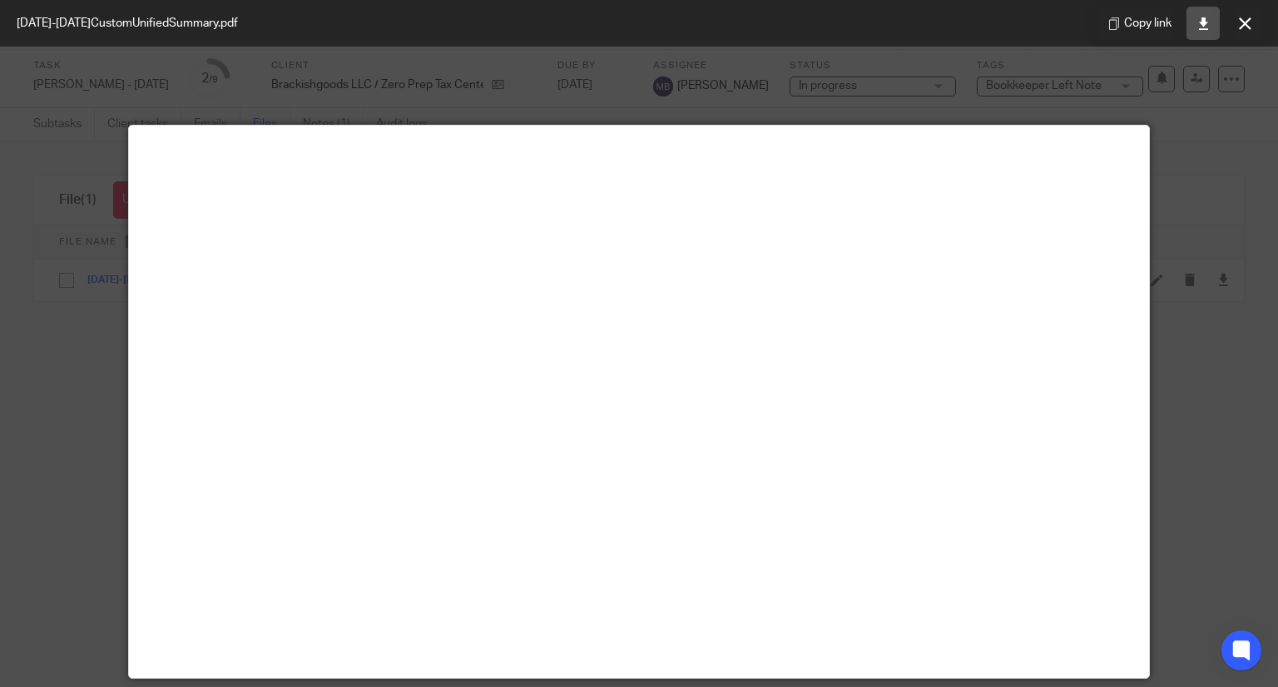
click at [1211, 25] on link at bounding box center [1202, 23] width 33 height 33
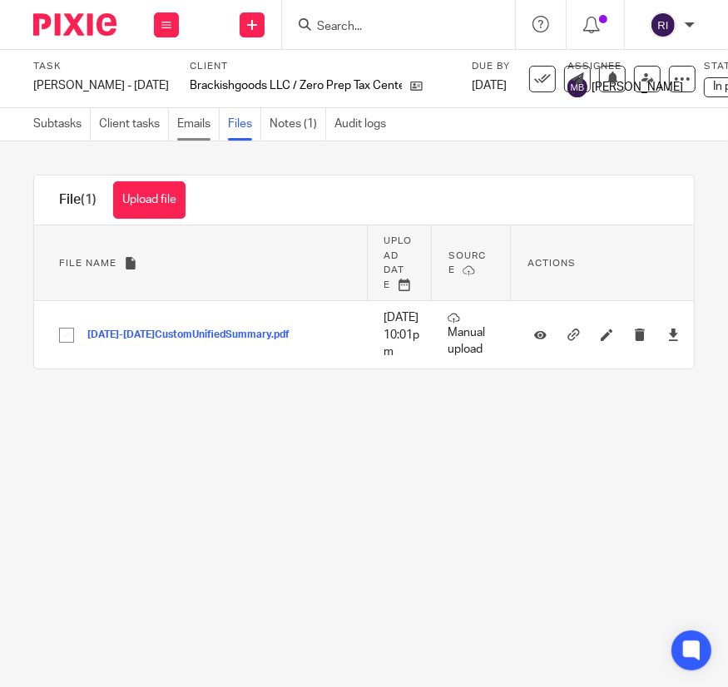
click at [200, 121] on link "Emails" at bounding box center [198, 124] width 42 height 32
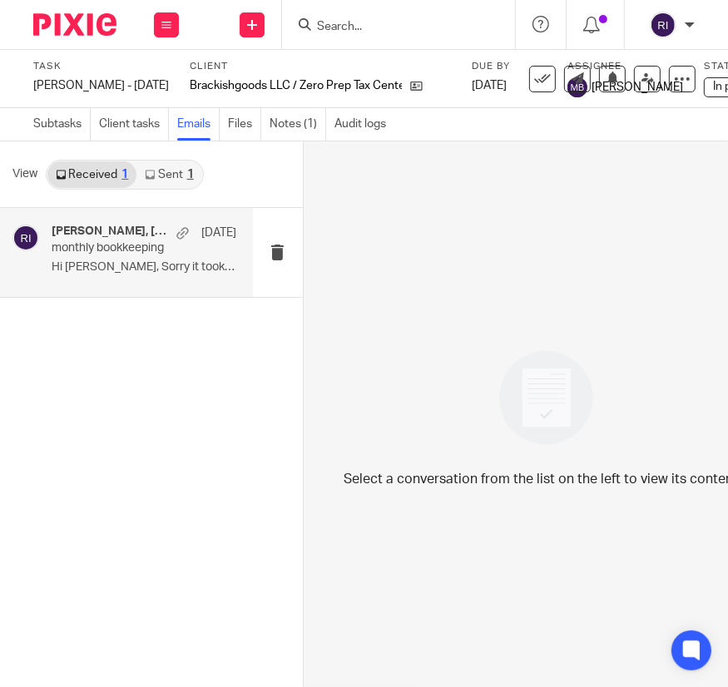
click at [150, 232] on h4 "[PERSON_NAME], [PERSON_NAME], Me" at bounding box center [110, 232] width 116 height 14
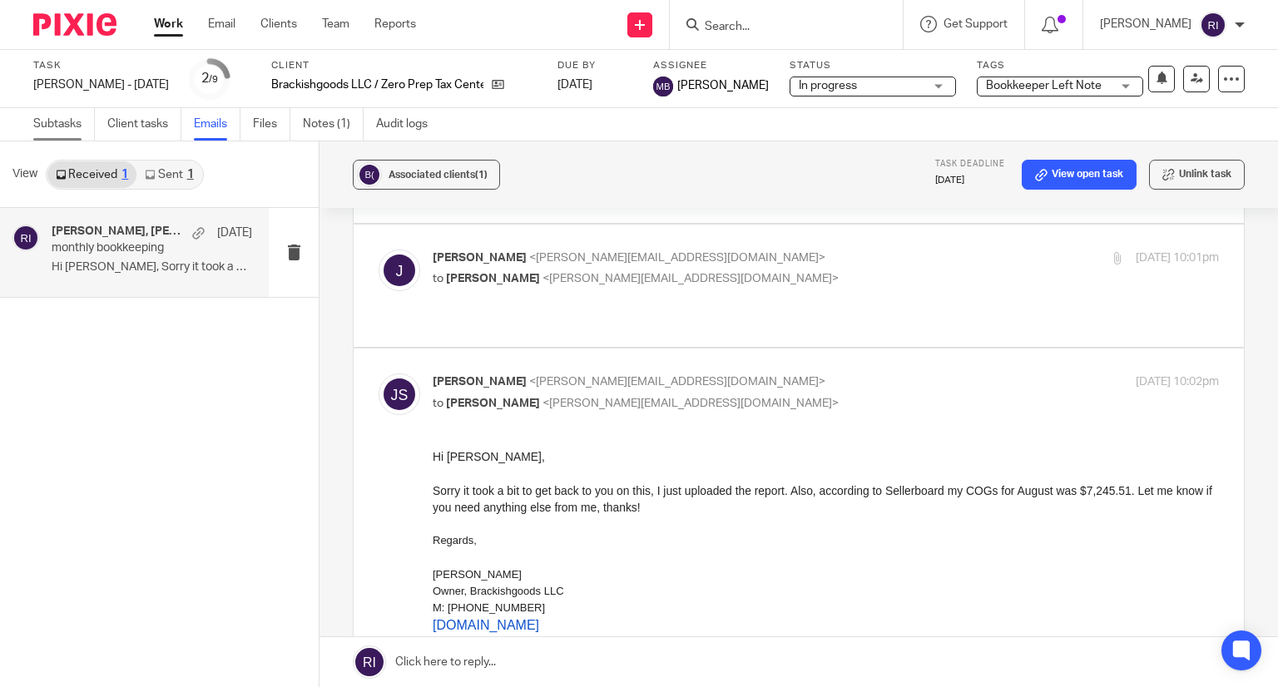
click at [33, 127] on link "Subtasks" at bounding box center [64, 124] width 62 height 32
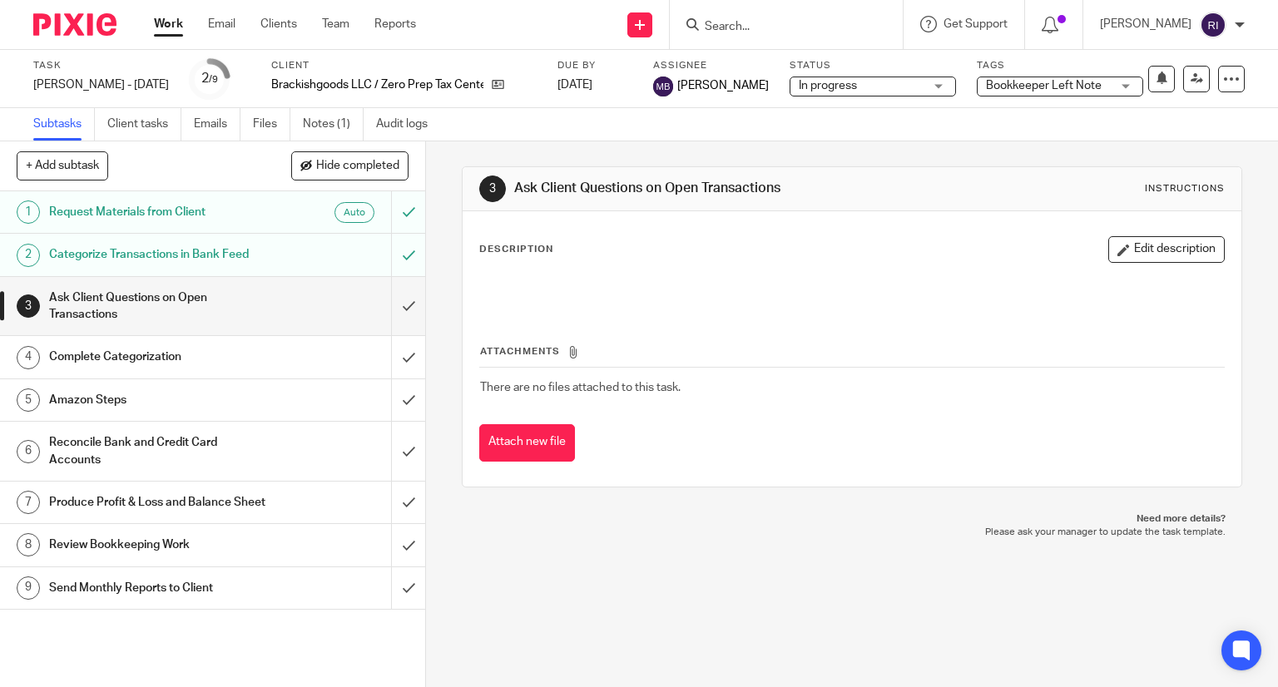
click at [186, 404] on h1 "Amazon Steps" at bounding box center [157, 400] width 217 height 25
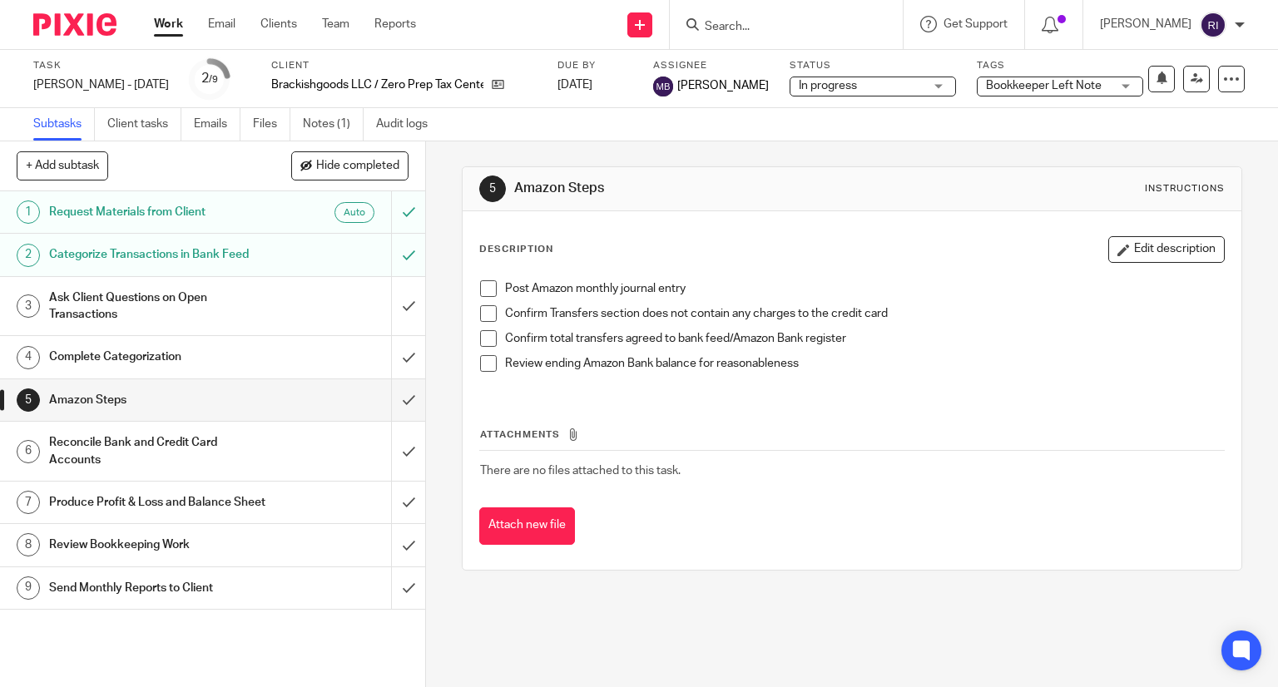
click at [481, 286] on span at bounding box center [488, 288] width 17 height 17
click at [484, 314] on span at bounding box center [488, 313] width 17 height 17
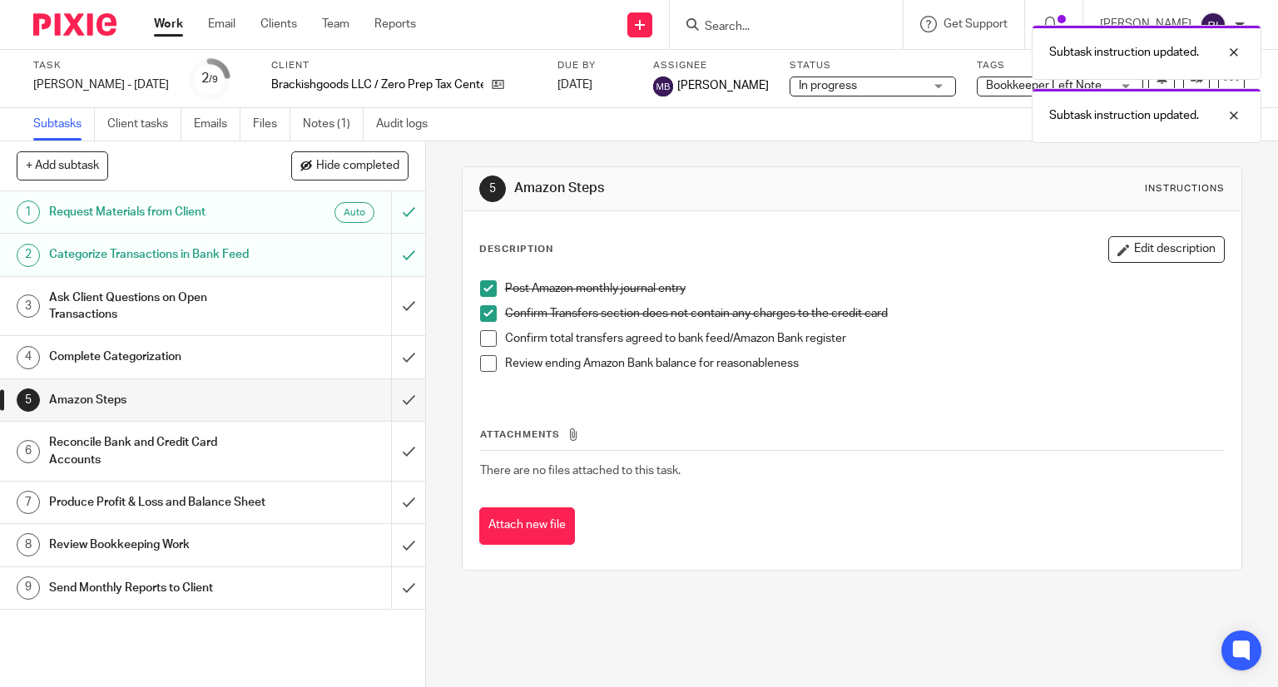
click at [484, 342] on span at bounding box center [488, 338] width 17 height 17
click at [480, 363] on span at bounding box center [488, 363] width 17 height 17
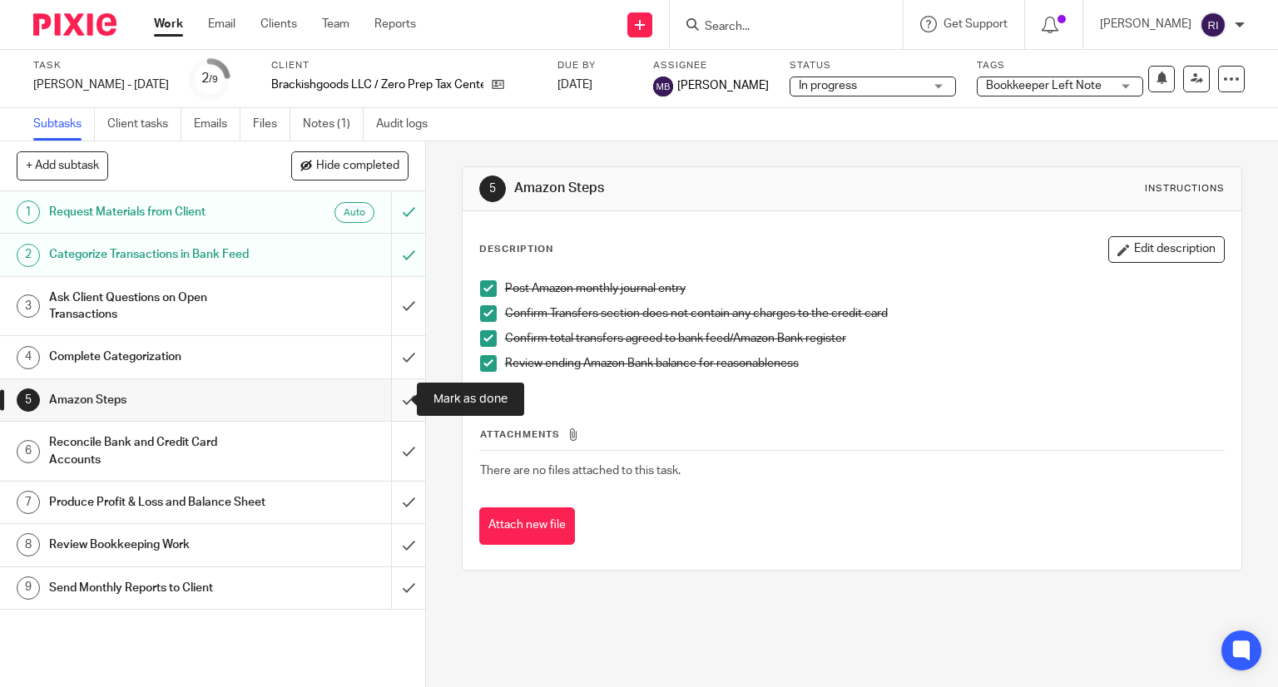
click at [394, 403] on input "submit" at bounding box center [212, 400] width 425 height 42
